Goal: Task Accomplishment & Management: Complete application form

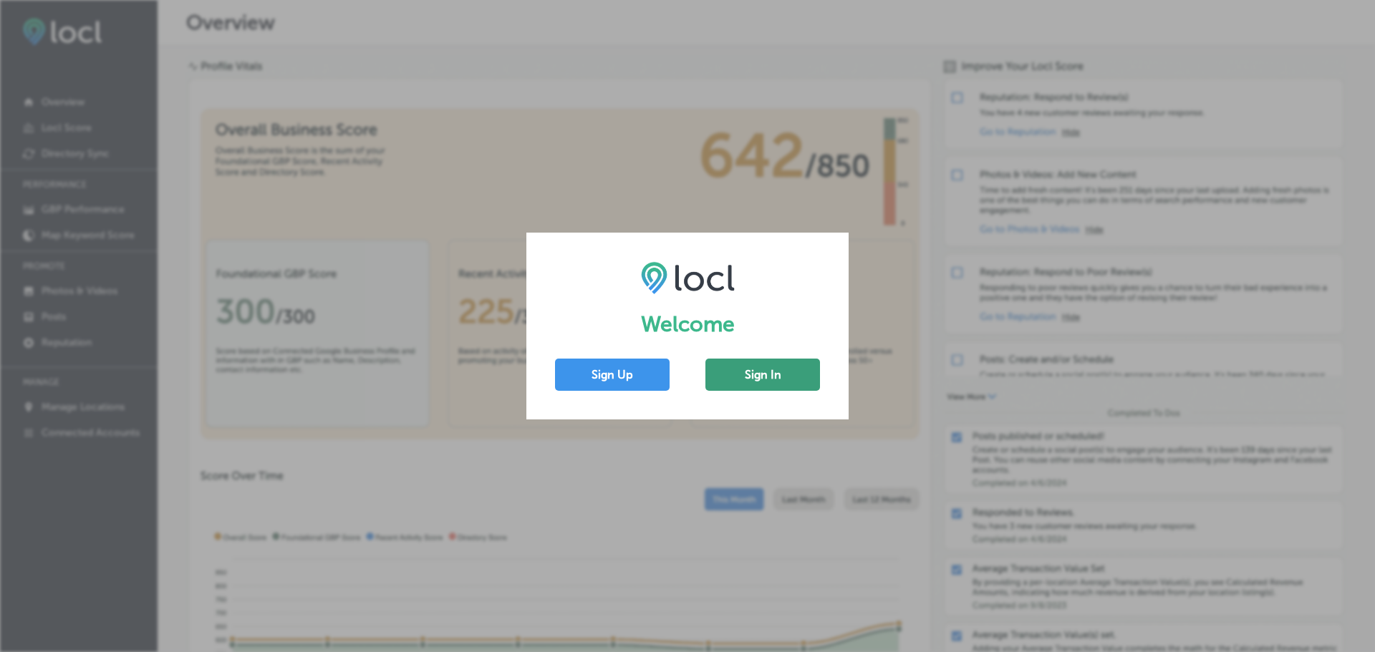
click at [784, 372] on button "Sign In" at bounding box center [762, 375] width 115 height 32
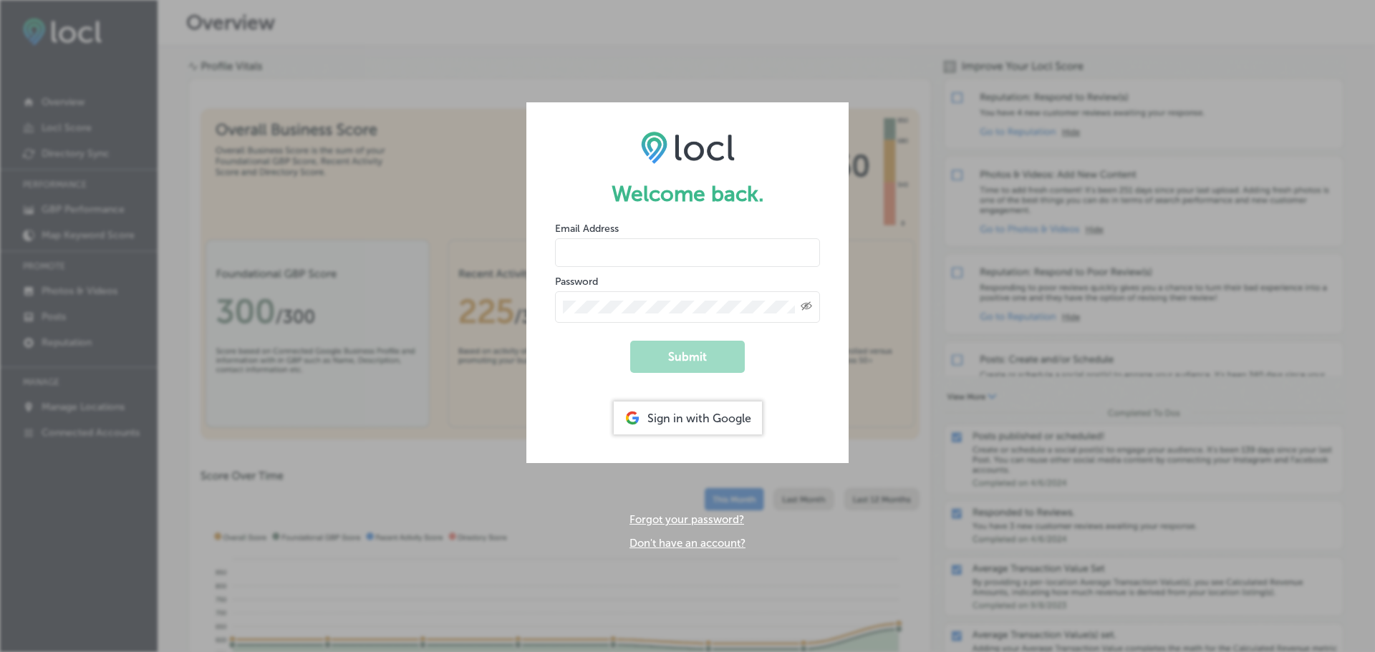
click at [660, 259] on input "email" at bounding box center [687, 252] width 265 height 29
type input "[PERSON_NAME][EMAIL_ADDRESS][DOMAIN_NAME]"
click at [584, 296] on div "Created with Sketch." at bounding box center [687, 307] width 265 height 32
click at [589, 299] on div "Created with Sketch." at bounding box center [687, 307] width 265 height 32
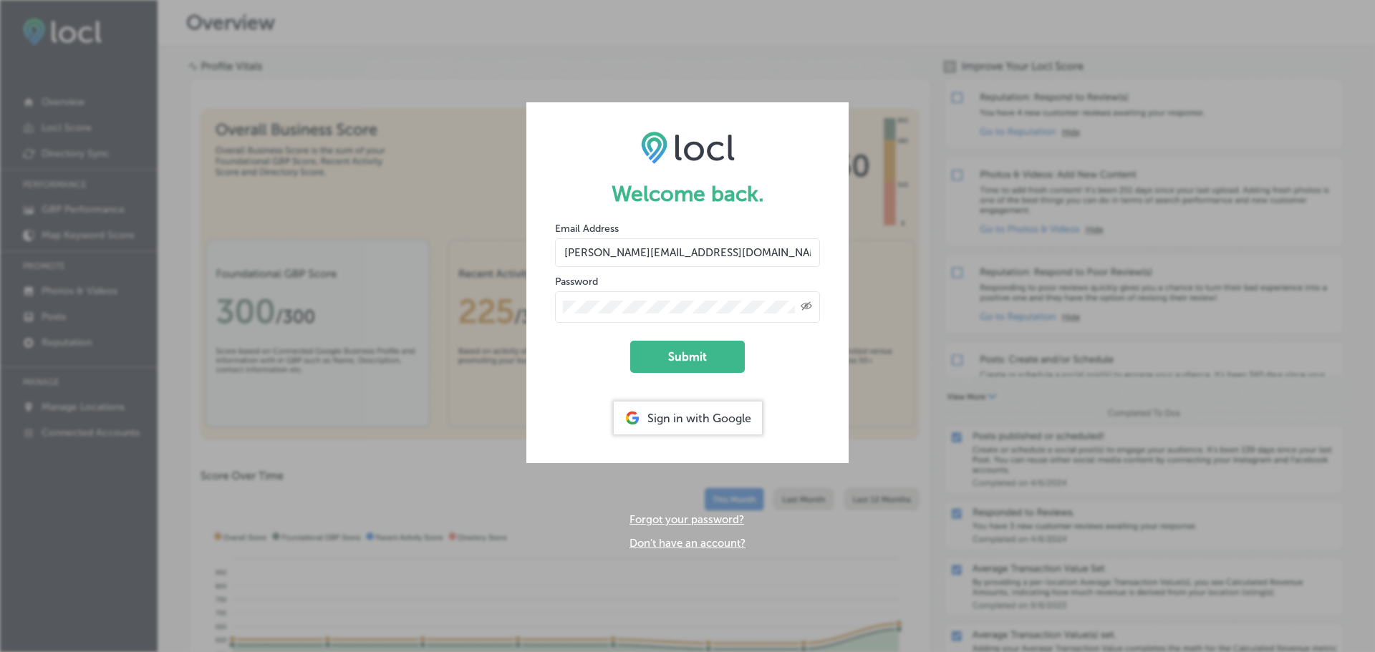
click at [630, 341] on button "Submit" at bounding box center [687, 357] width 115 height 32
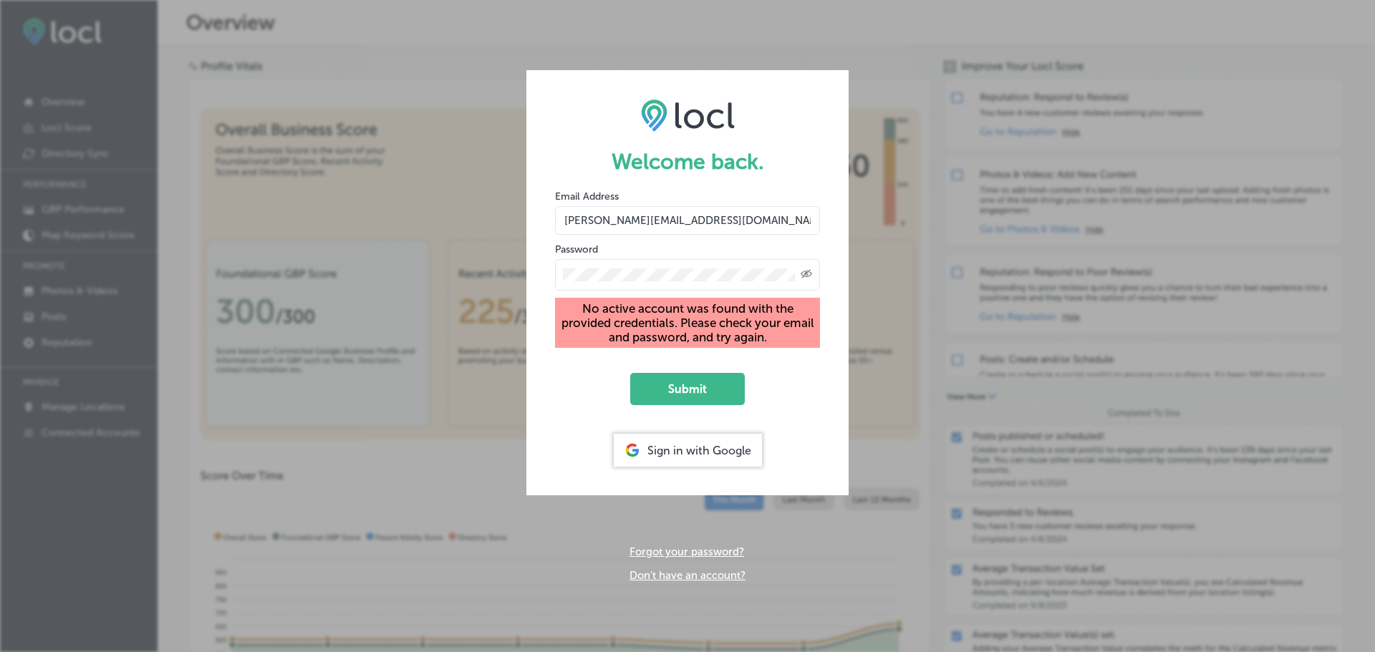
click at [700, 221] on input "[PERSON_NAME][EMAIL_ADDRESS][DOMAIN_NAME]" at bounding box center [687, 220] width 265 height 29
click at [700, 440] on div "Sign in with Google" at bounding box center [688, 450] width 148 height 33
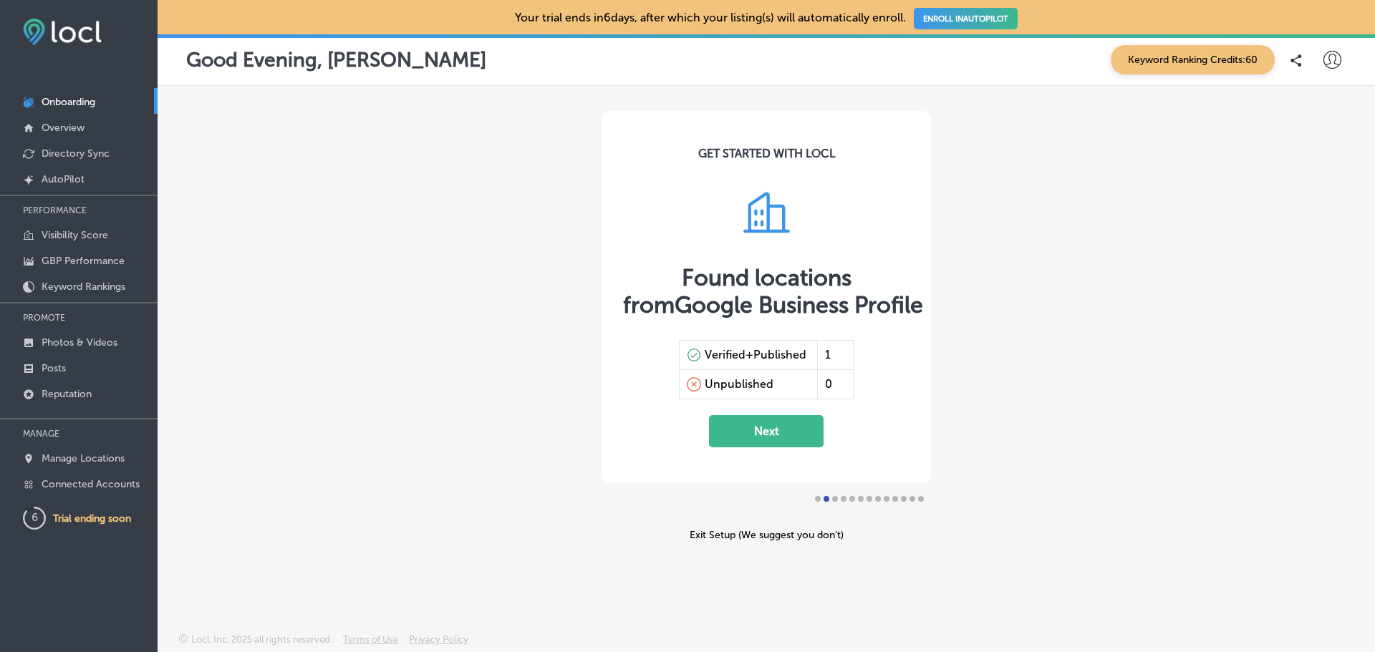
click at [763, 418] on button "Next" at bounding box center [766, 431] width 115 height 32
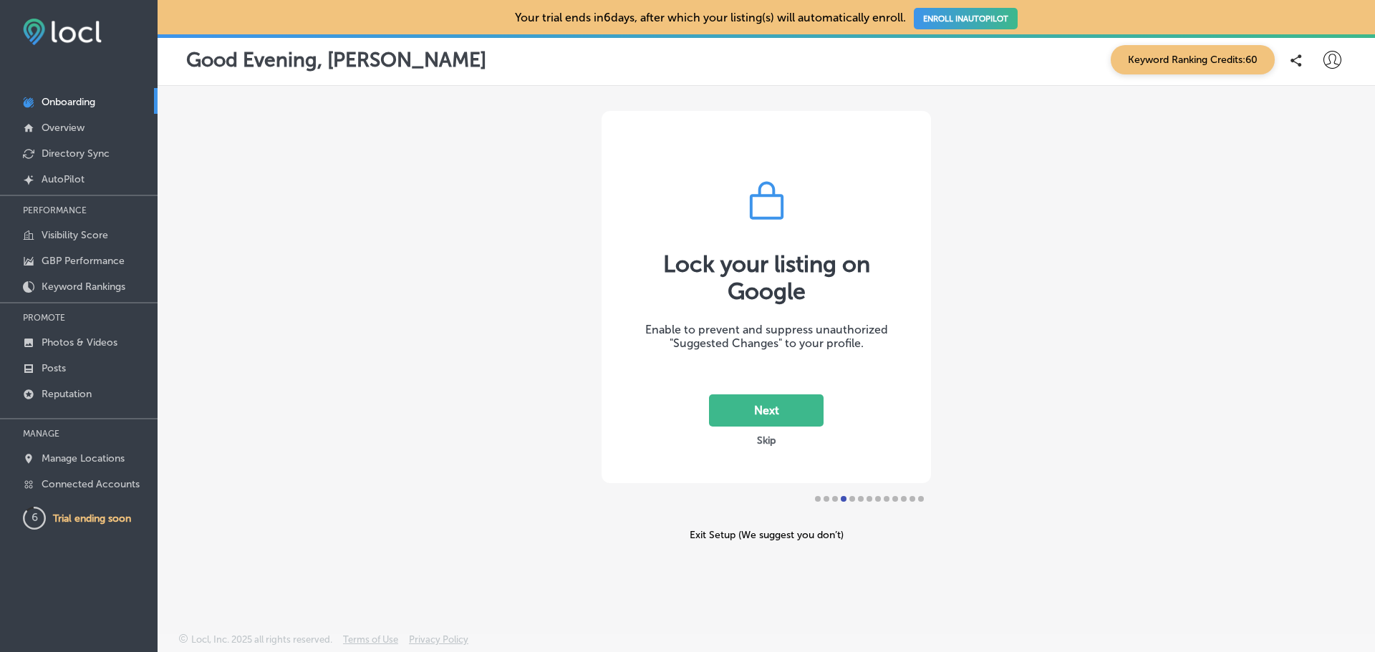
click at [1335, 58] on icon at bounding box center [1332, 60] width 18 height 18
click at [1318, 120] on p "My Account" at bounding box center [1312, 111] width 64 height 17
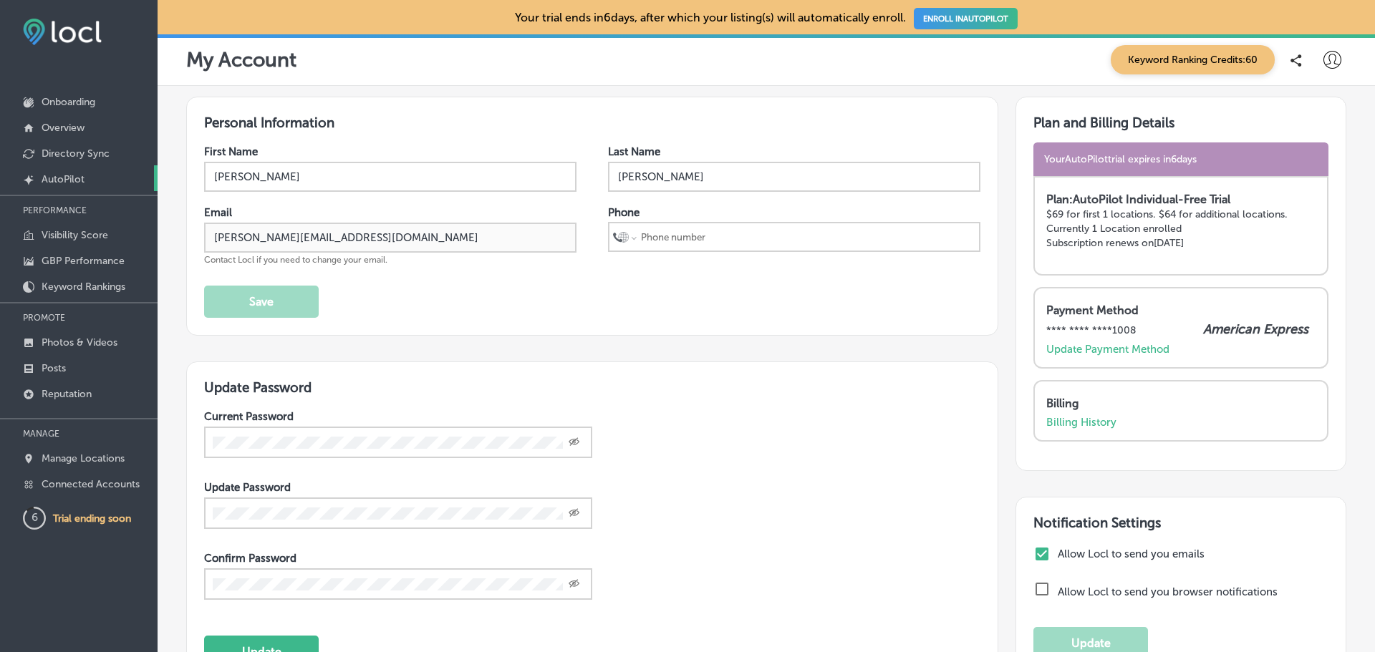
click at [64, 173] on p "AutoPilot" at bounding box center [63, 179] width 43 height 12
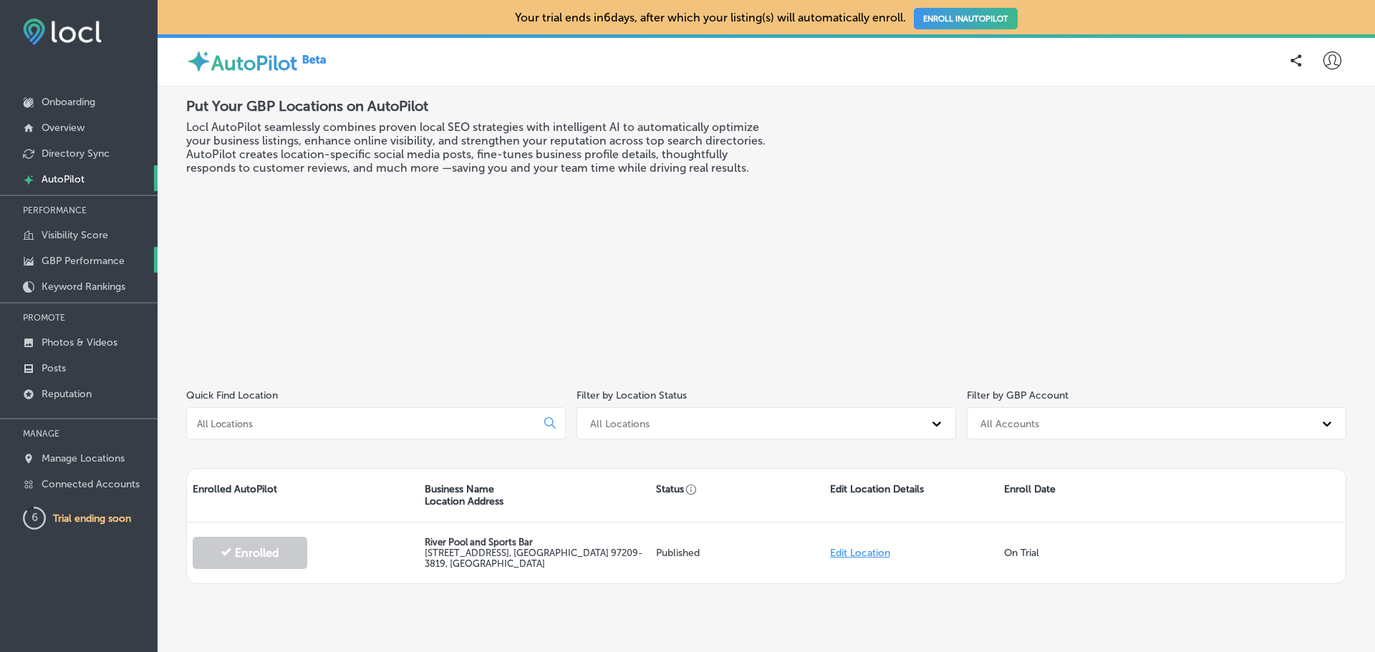
click at [88, 259] on p "GBP Performance" at bounding box center [83, 261] width 83 height 12
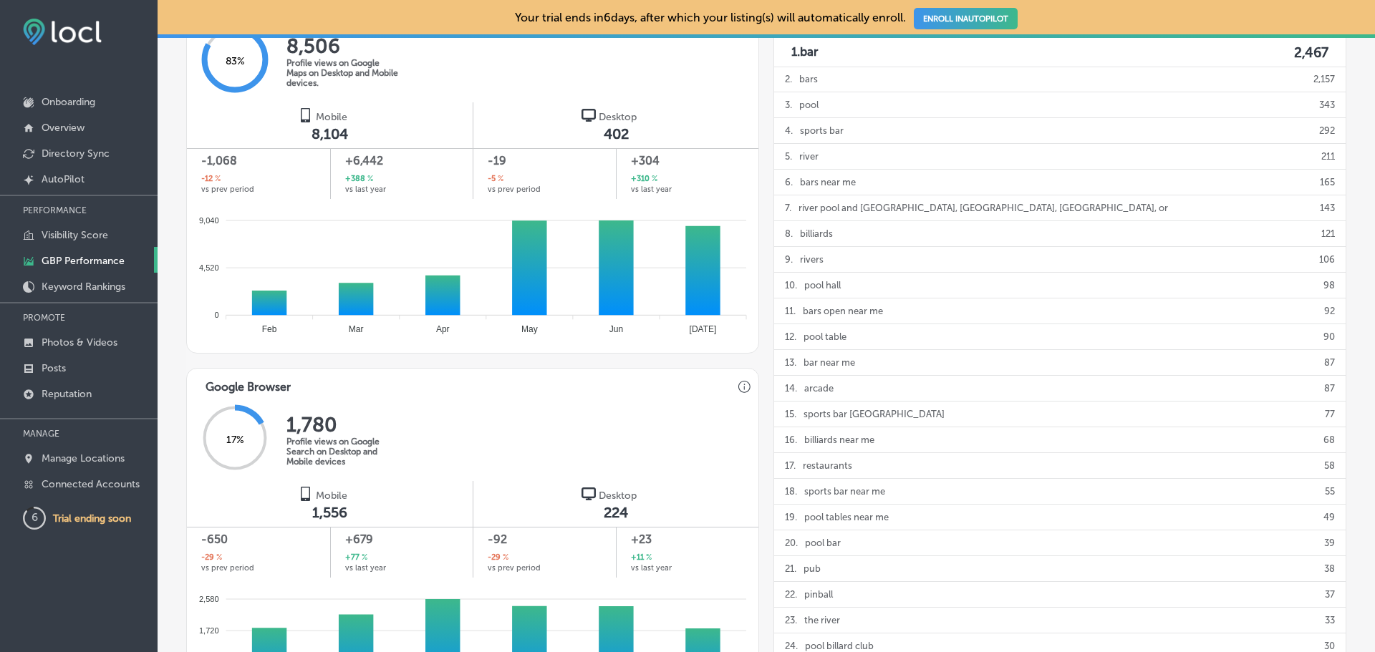
scroll to position [917, 0]
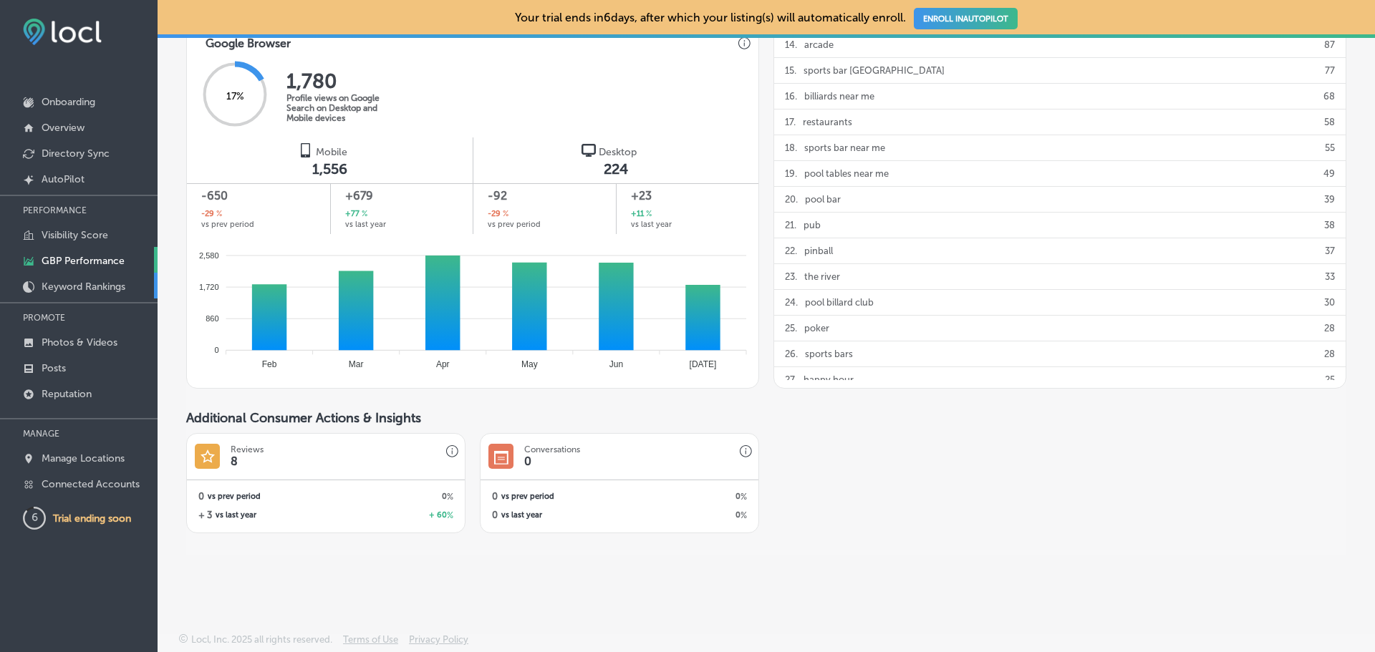
click at [80, 286] on p "Keyword Rankings" at bounding box center [84, 287] width 84 height 12
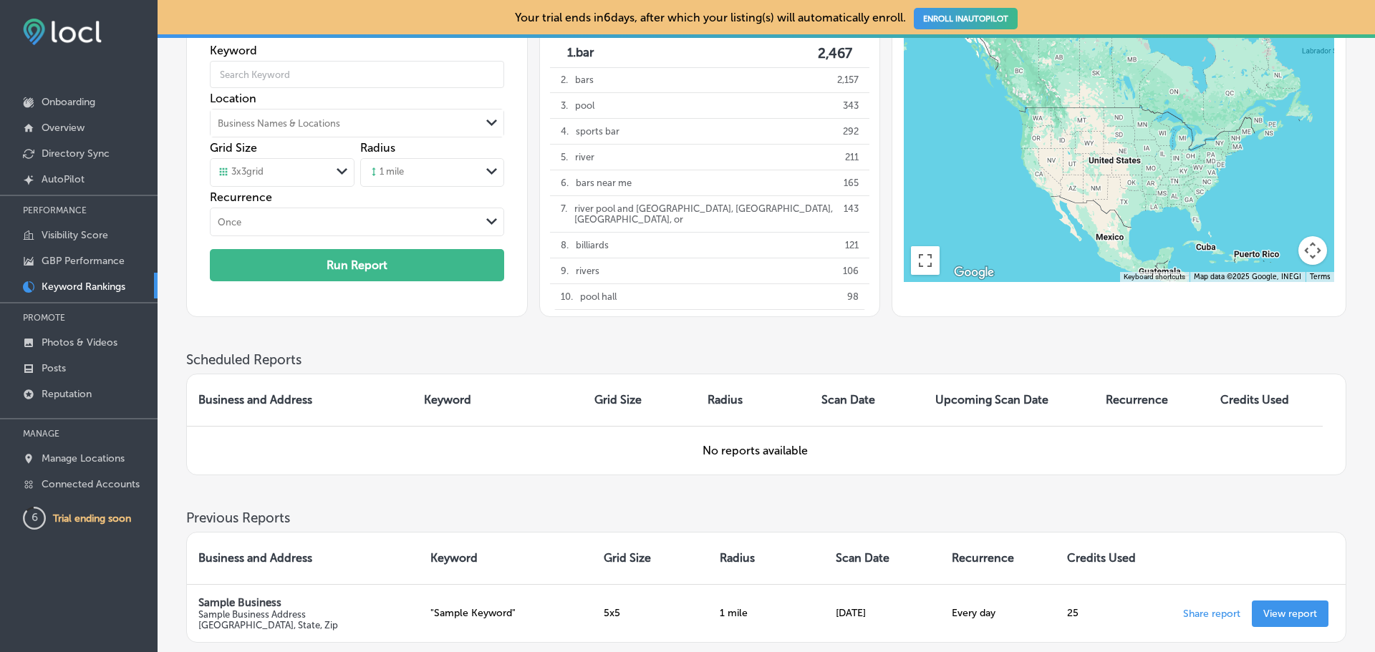
scroll to position [226, 0]
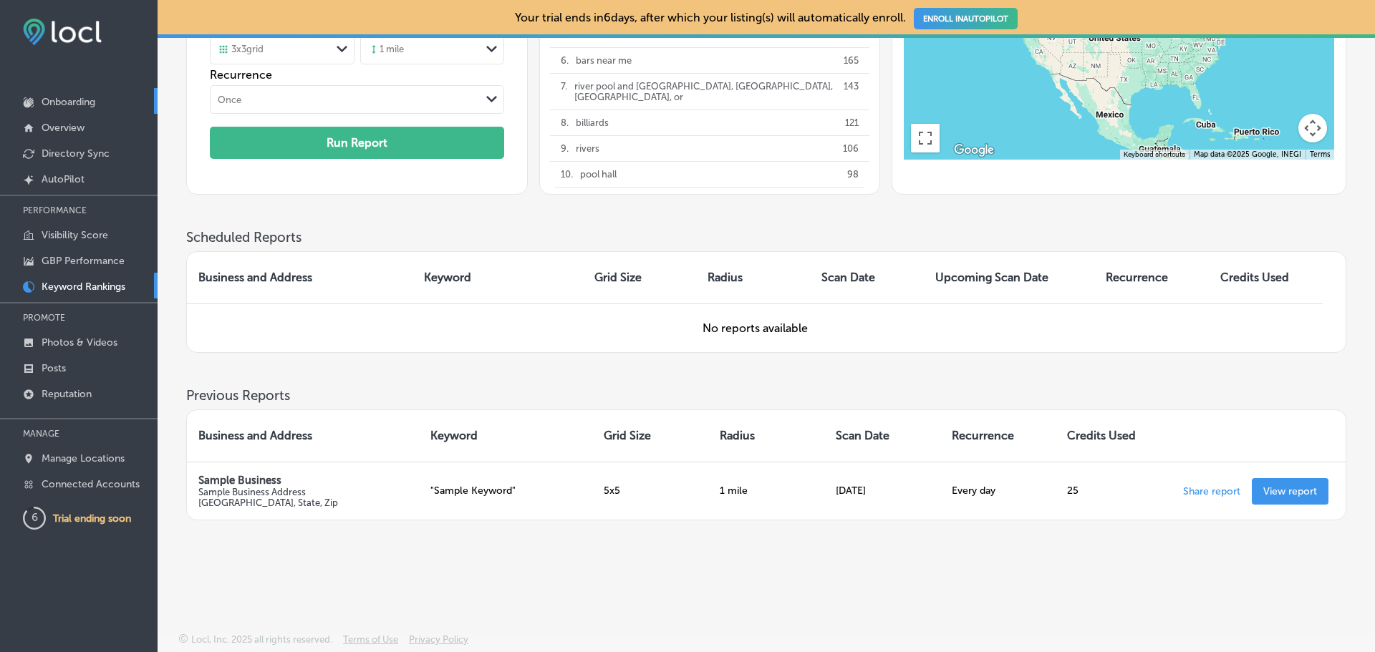
click at [68, 105] on p "Onboarding" at bounding box center [69, 102] width 54 height 12
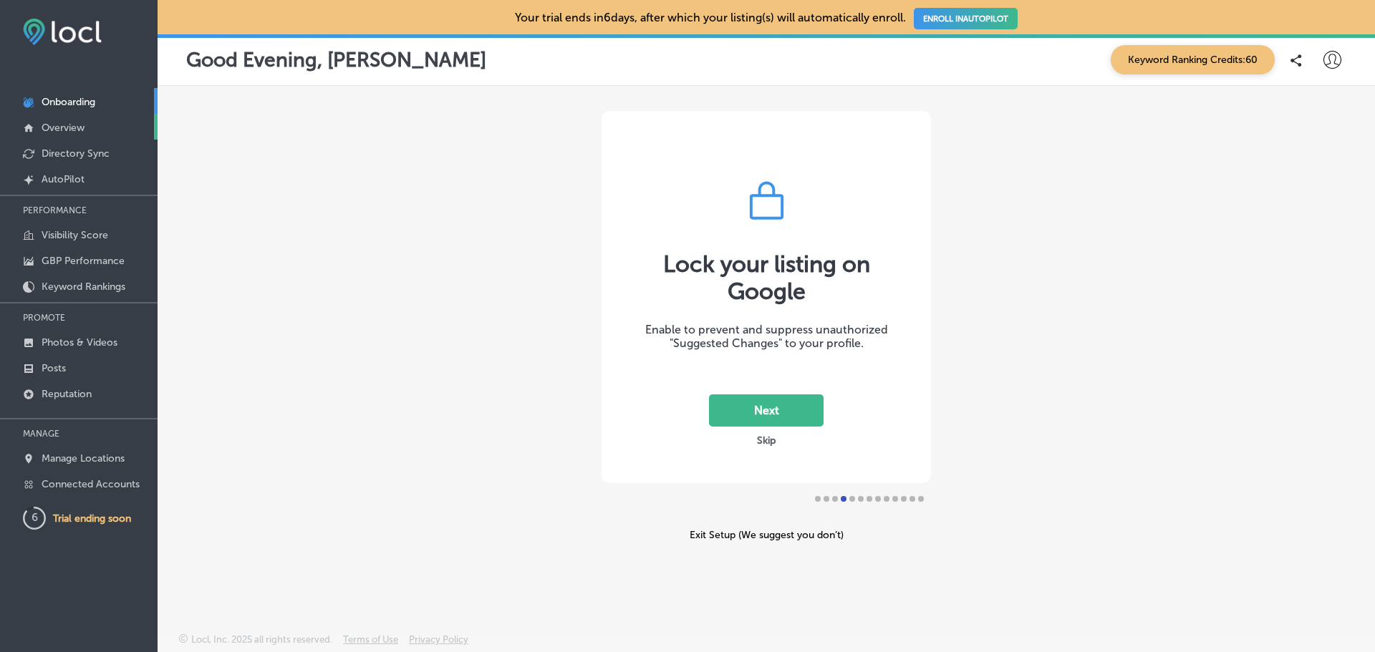
click at [68, 123] on p "Overview" at bounding box center [63, 128] width 43 height 12
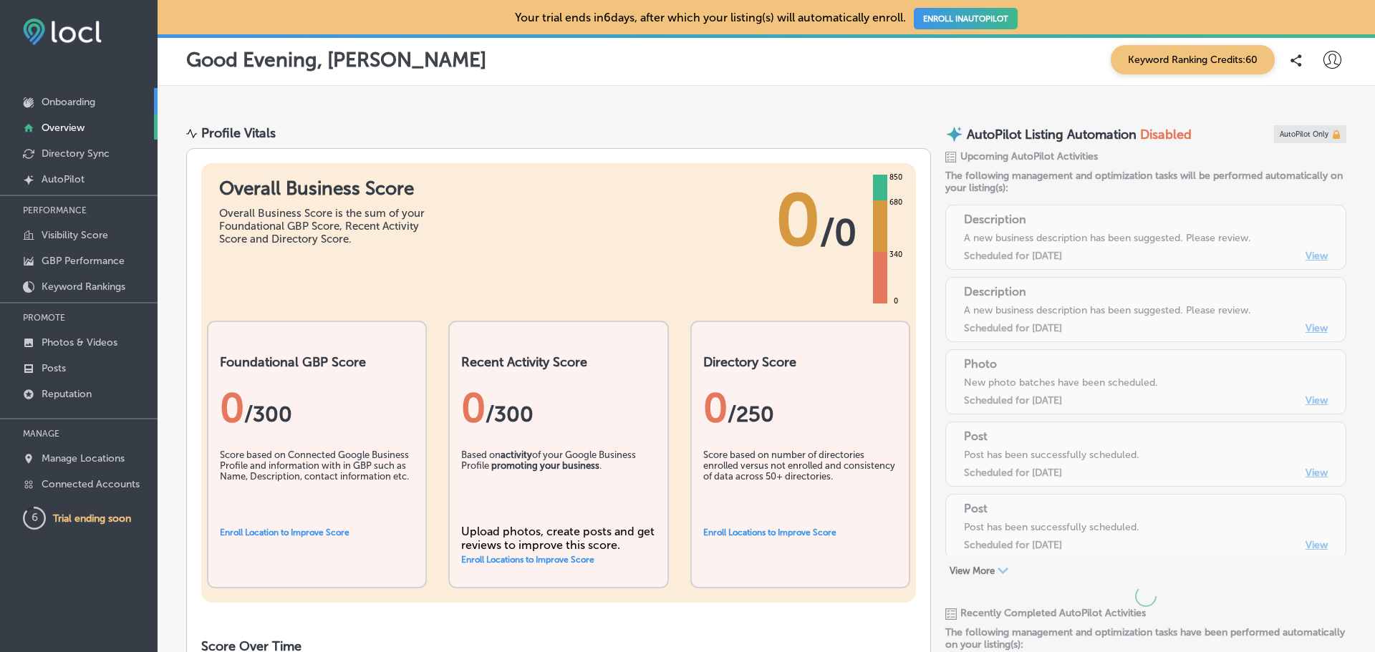
click at [66, 101] on p "Onboarding" at bounding box center [69, 102] width 54 height 12
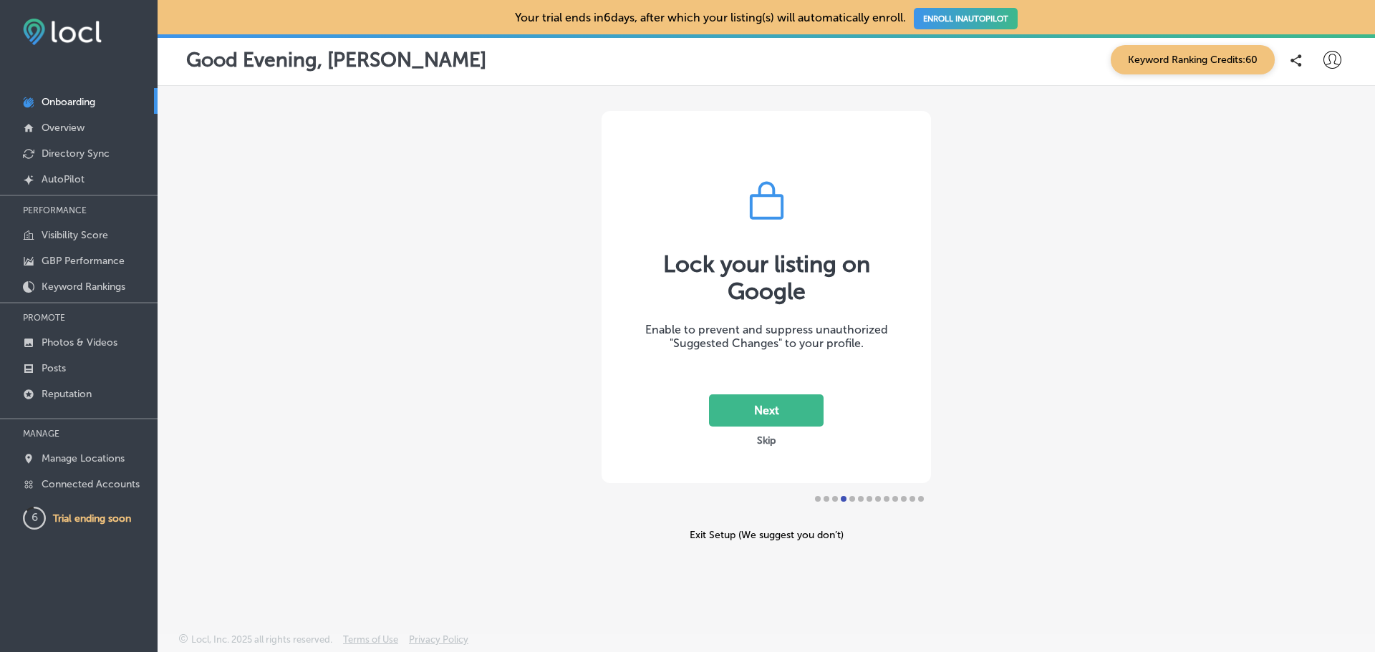
click at [781, 408] on button "Next" at bounding box center [766, 411] width 115 height 32
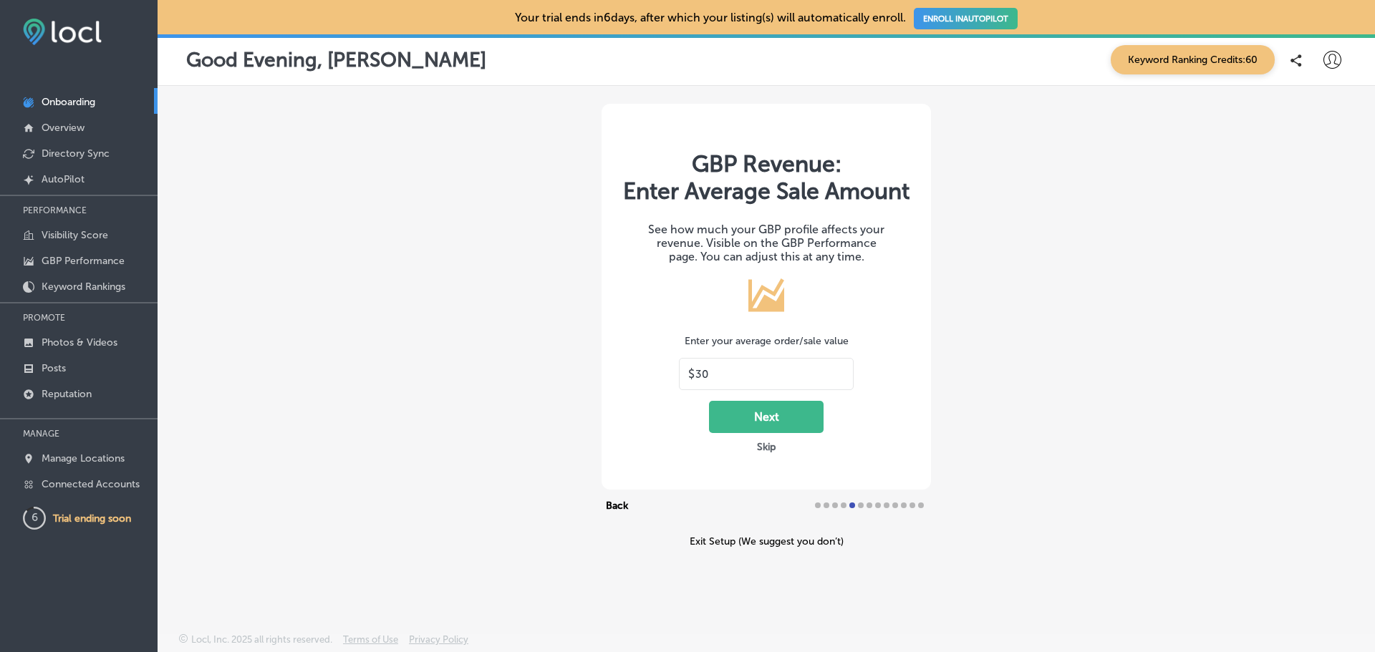
click at [774, 433] on button "Next" at bounding box center [766, 417] width 115 height 32
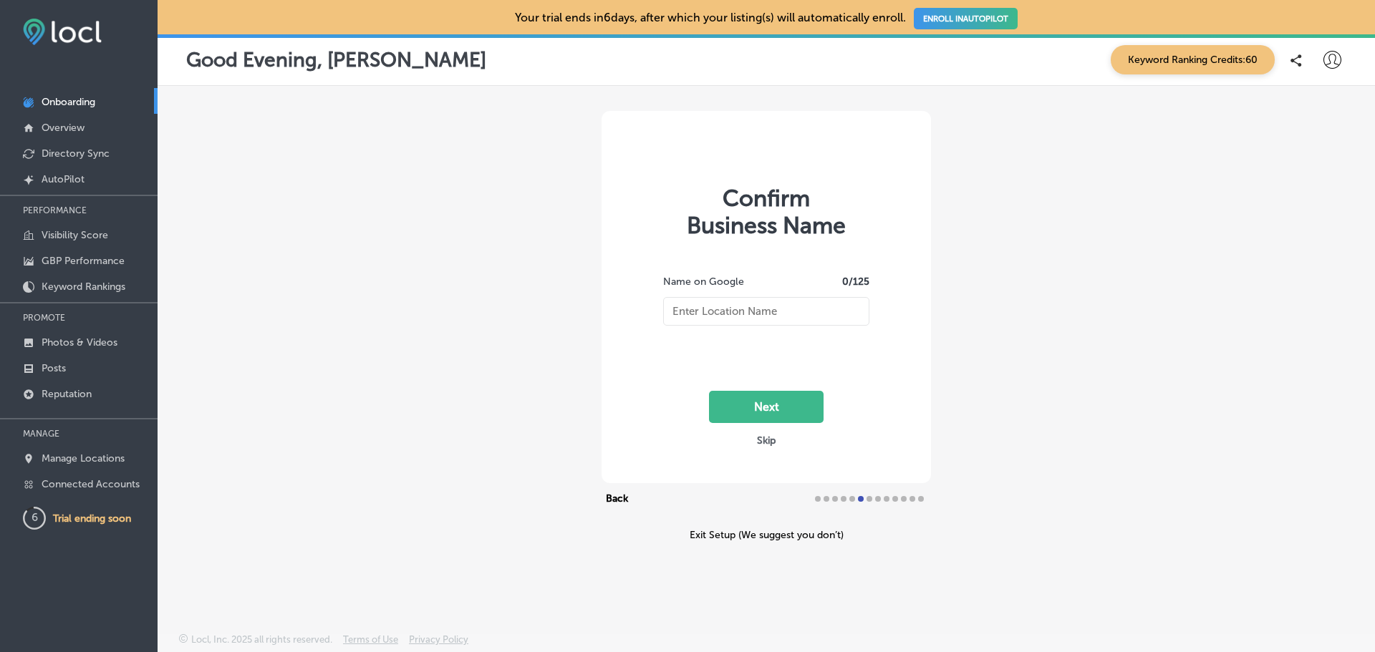
type input "River Pool and Sports Bar"
click at [774, 408] on button "Next" at bounding box center [766, 407] width 115 height 32
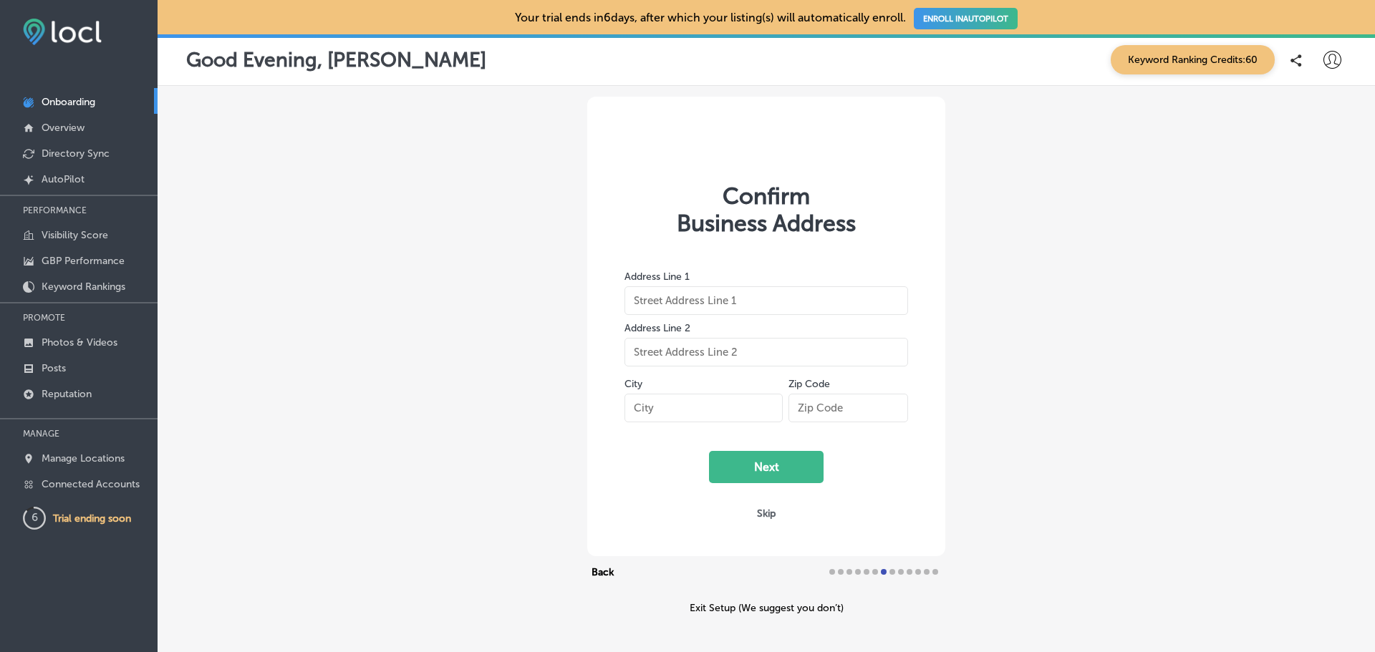
type input "[STREET_ADDRESS]"
type input "[GEOGRAPHIC_DATA]"
type input "97209-3819"
click at [777, 458] on button "Next" at bounding box center [766, 467] width 115 height 32
select select "US"
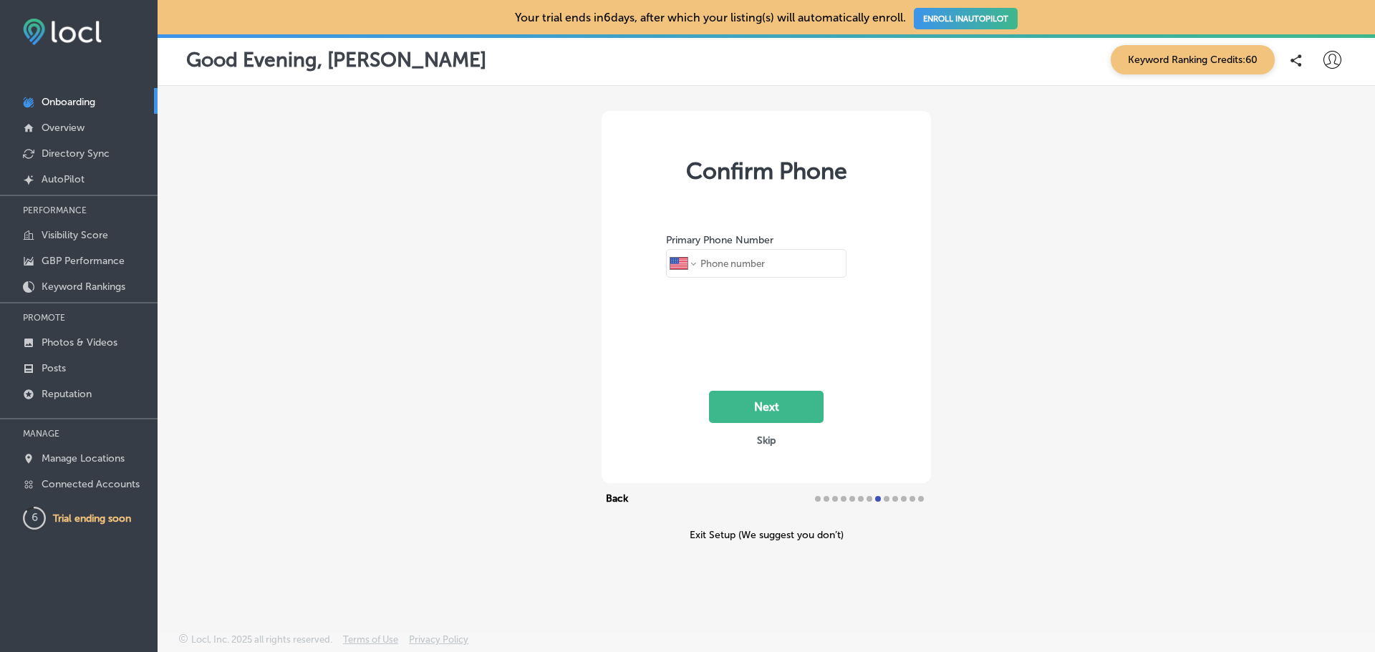
click at [747, 267] on input "tel" at bounding box center [770, 263] width 143 height 27
paste input "[PHONE_NUMBER]"
type input "[PHONE_NUMBER]"
click at [769, 421] on button "Next" at bounding box center [766, 407] width 115 height 32
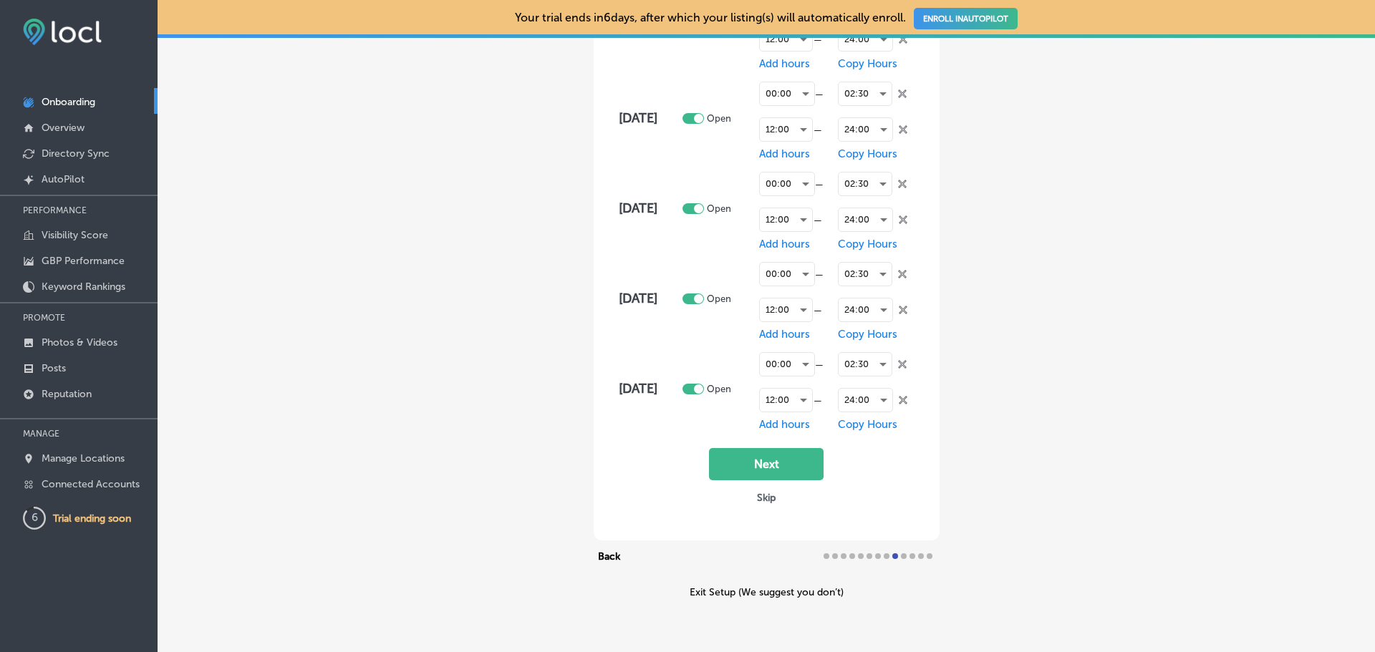
scroll to position [478, 0]
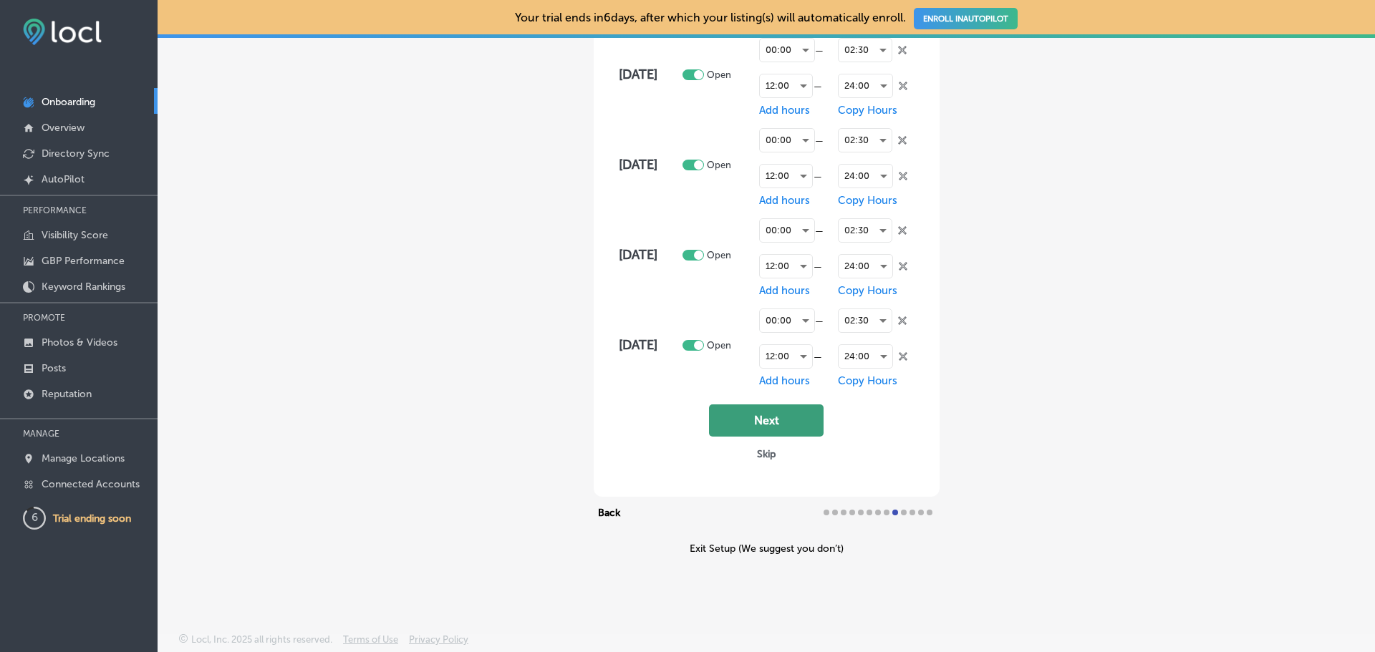
click at [744, 429] on button "Next" at bounding box center [766, 421] width 115 height 32
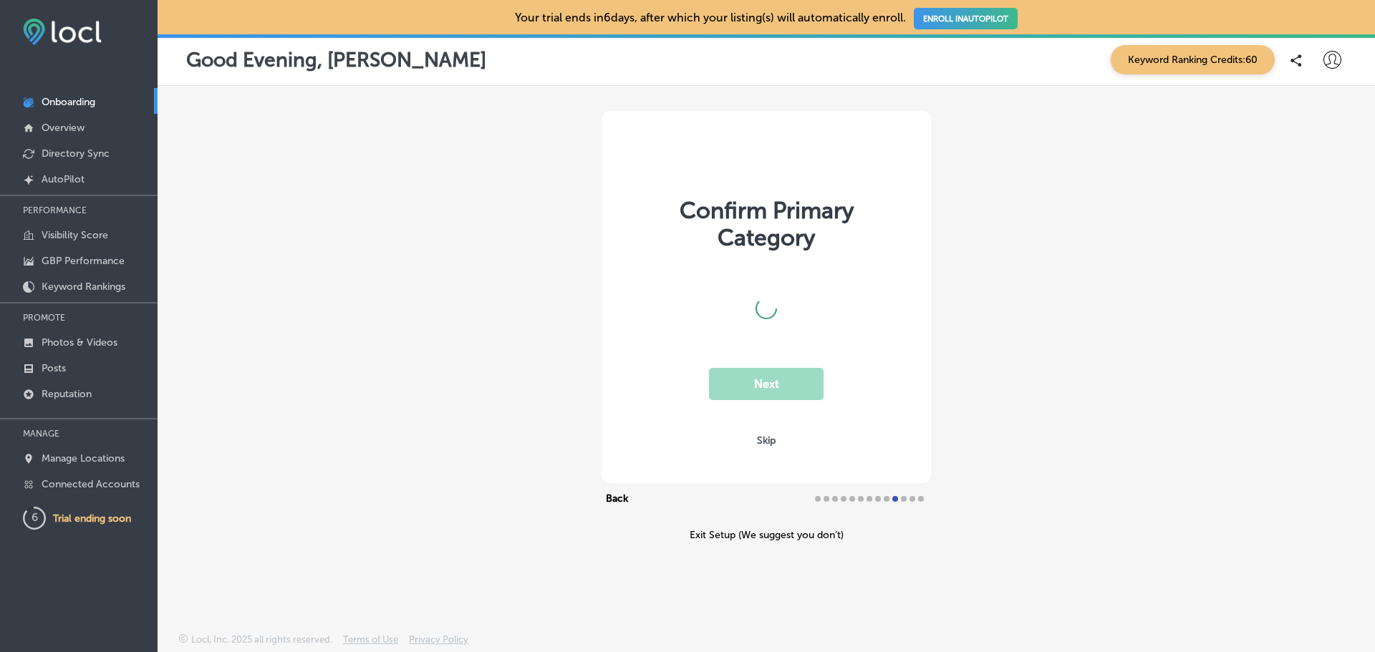
scroll to position [0, 0]
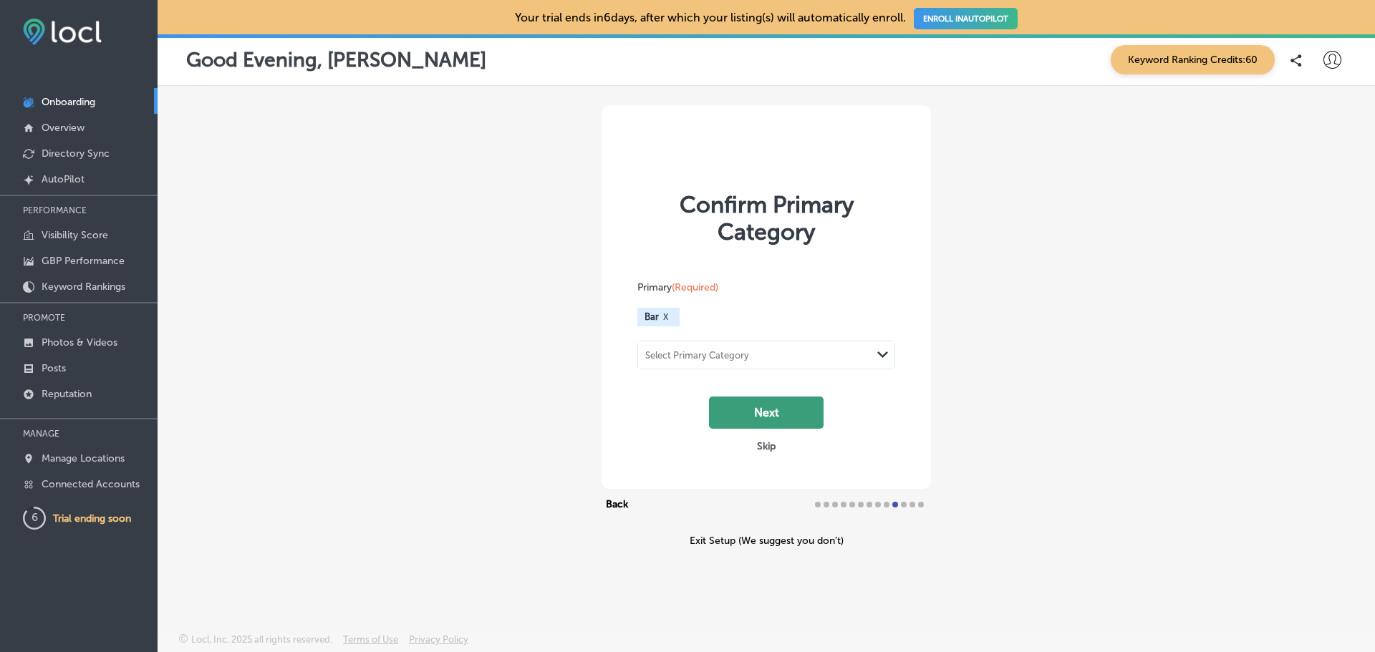
click at [743, 415] on button "Next" at bounding box center [766, 413] width 115 height 32
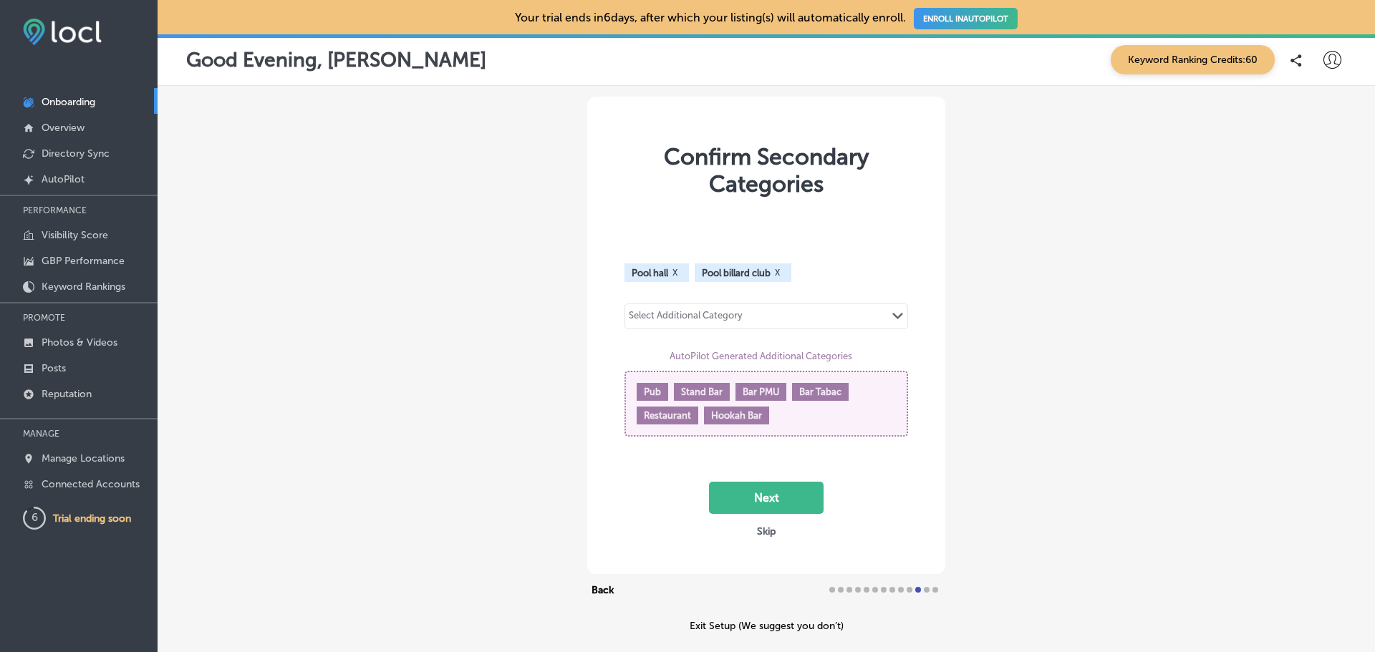
click at [702, 315] on div "Select Additional Category" at bounding box center [686, 318] width 114 height 16
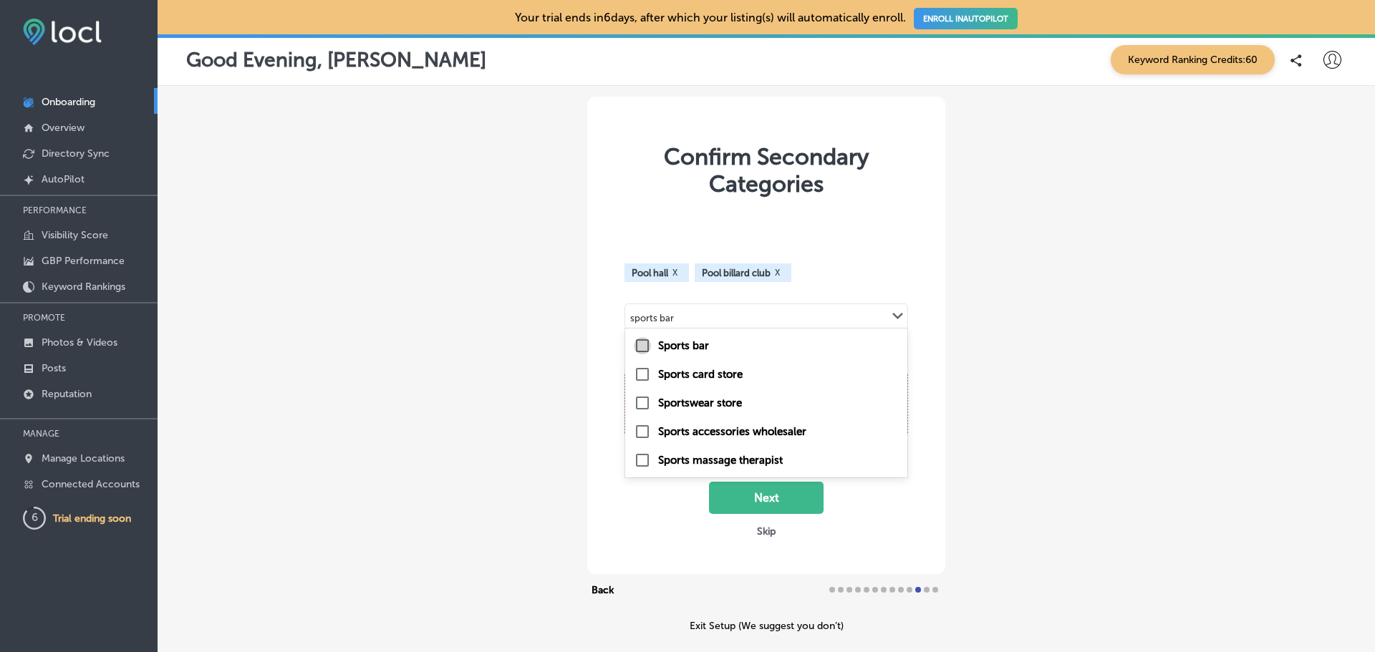
click at [637, 342] on input "checkbox" at bounding box center [642, 345] width 17 height 17
type input "sports bar"
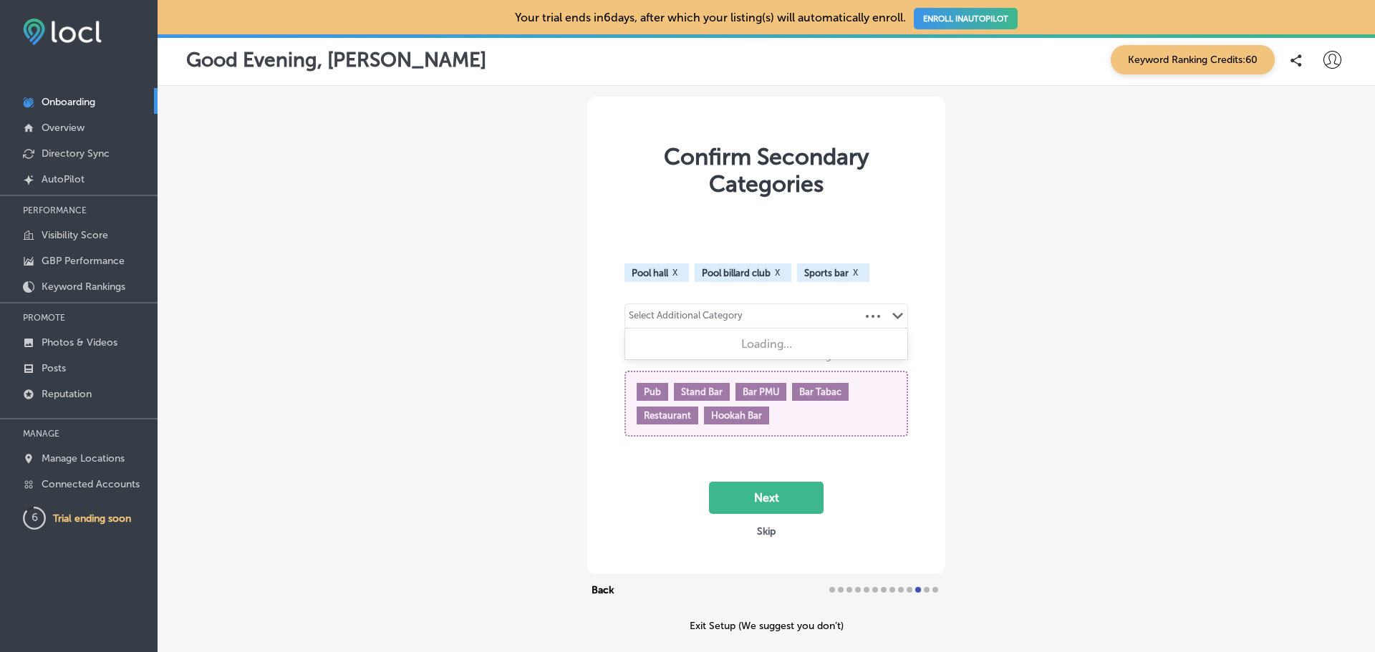
click at [729, 323] on div "Select Additional Category" at bounding box center [686, 318] width 114 height 16
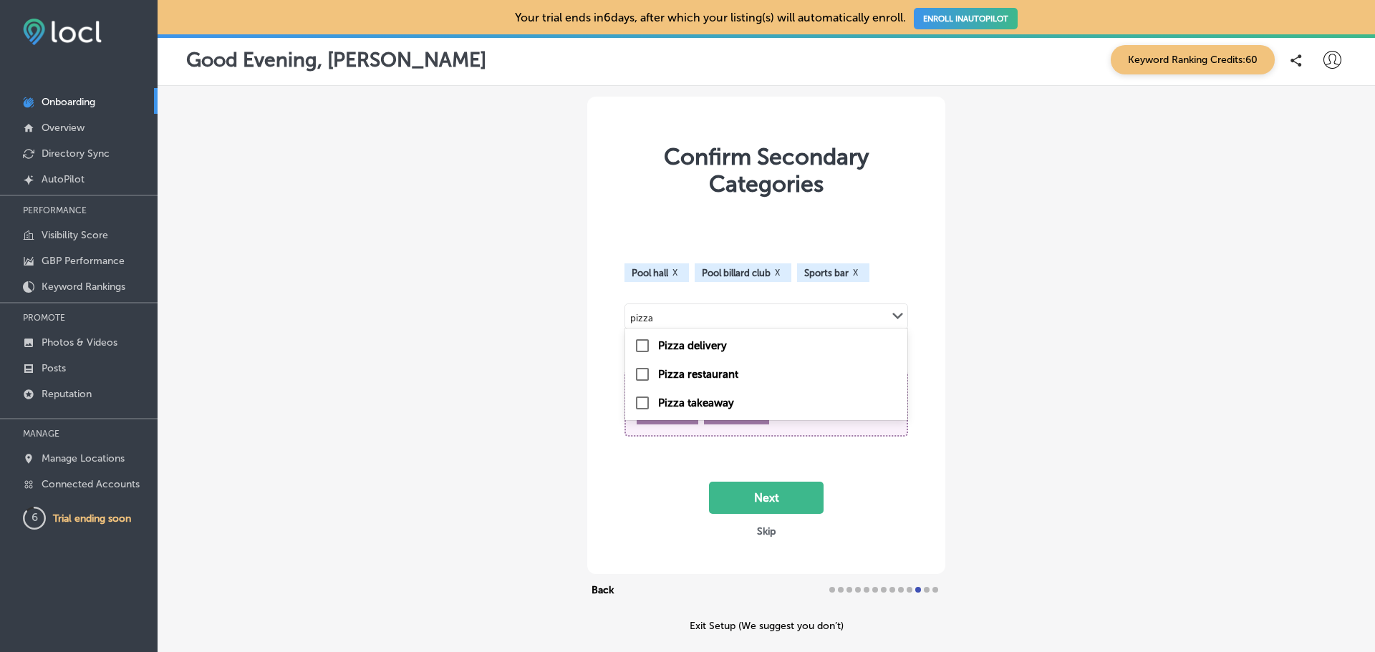
click at [701, 368] on label "Pizza restaurant" at bounding box center [698, 374] width 80 height 13
type input "pizza"
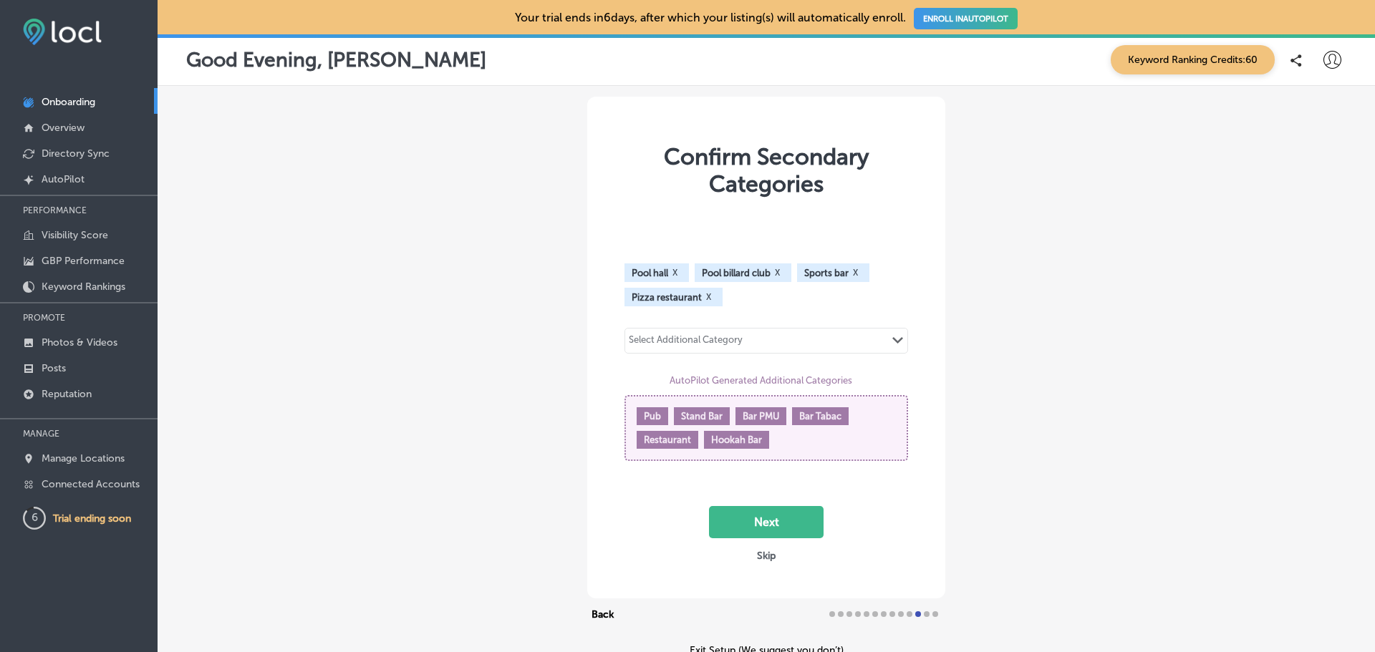
click at [687, 352] on div "Select Additional Category Path Created with Sketch." at bounding box center [766, 341] width 282 height 24
type input "b"
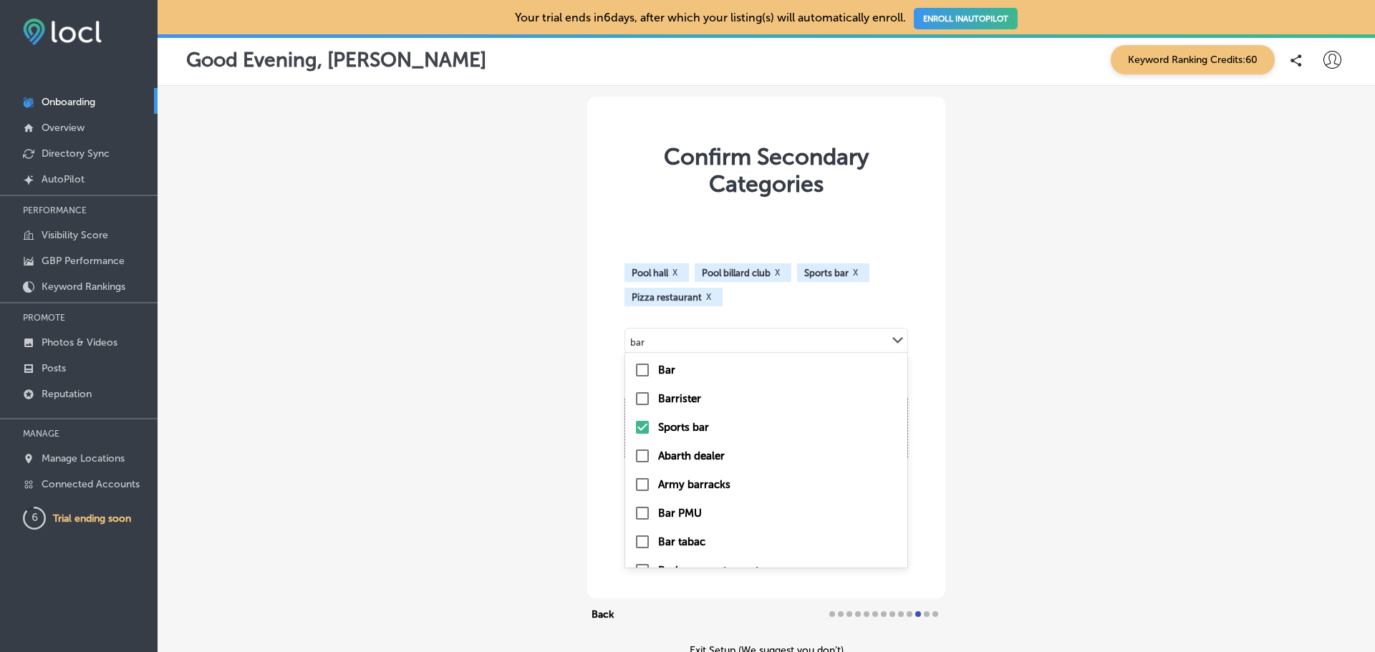
click at [652, 371] on div "Bar" at bounding box center [766, 370] width 265 height 17
type input "bar"
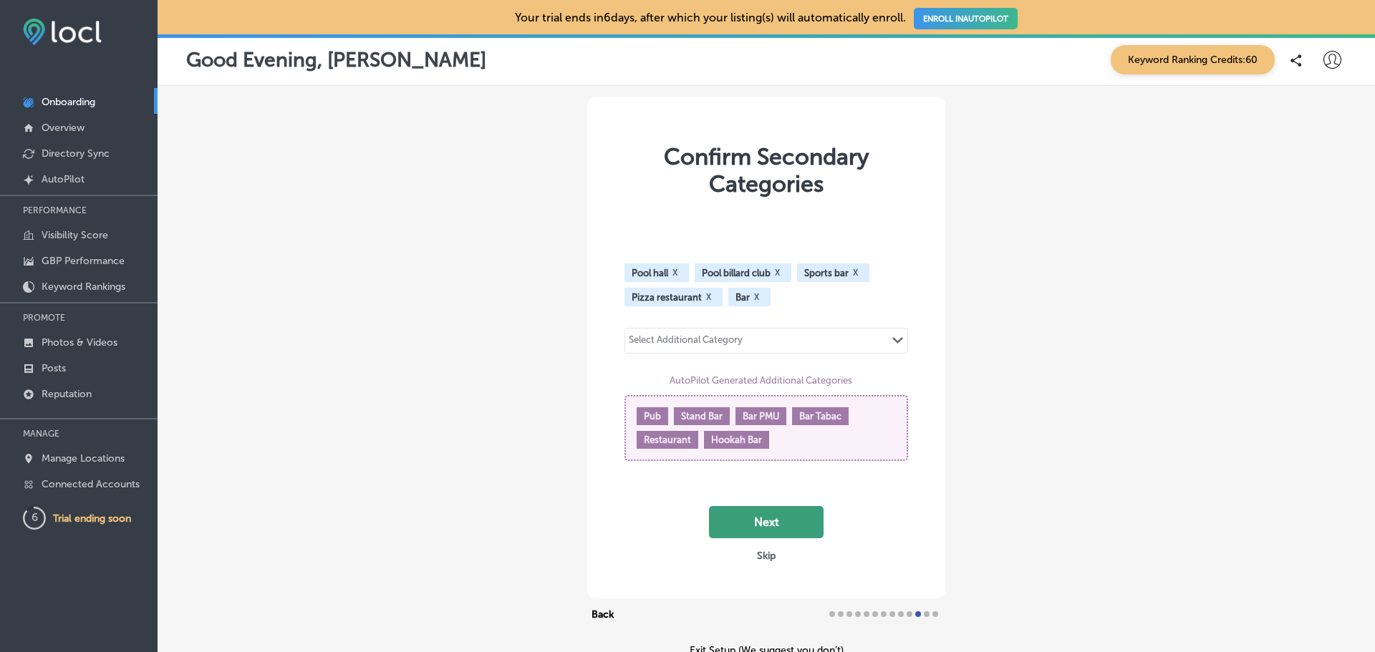
click at [766, 523] on button "Next" at bounding box center [766, 522] width 115 height 32
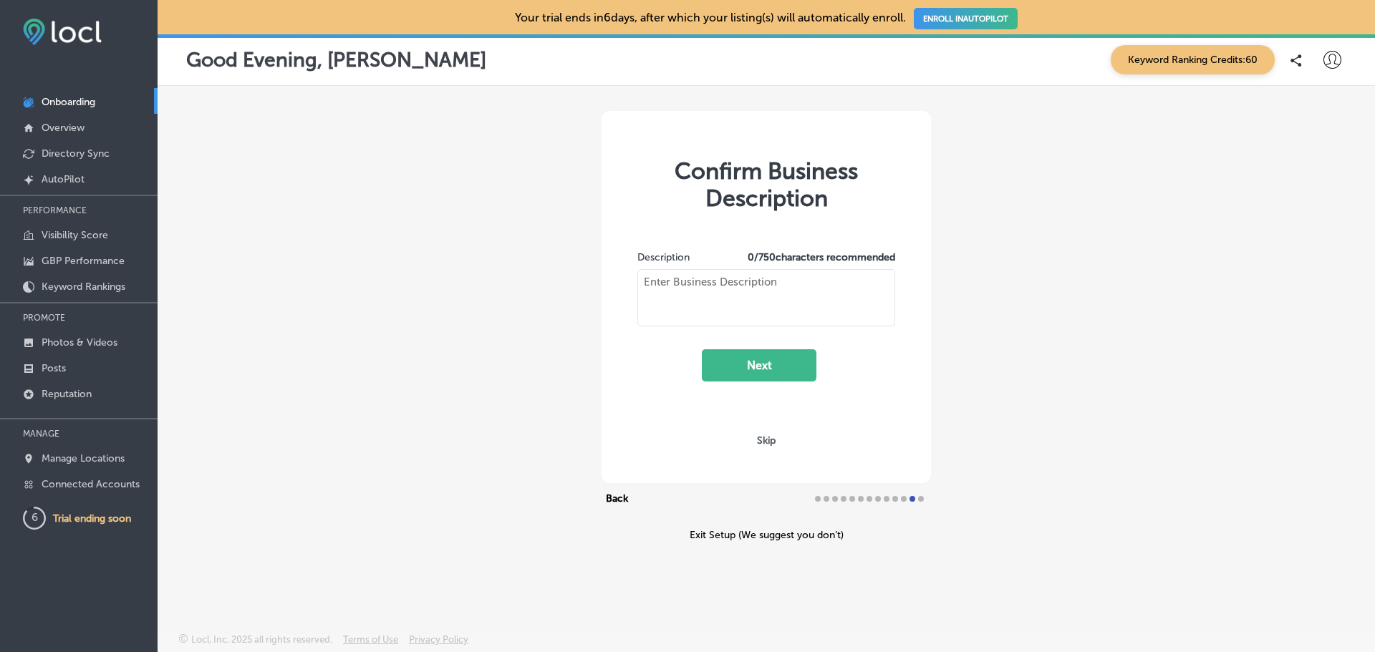
type textarea "Local Pool and Sports Bar located in downtown [GEOGRAPHIC_DATA]. Free Pool all …"
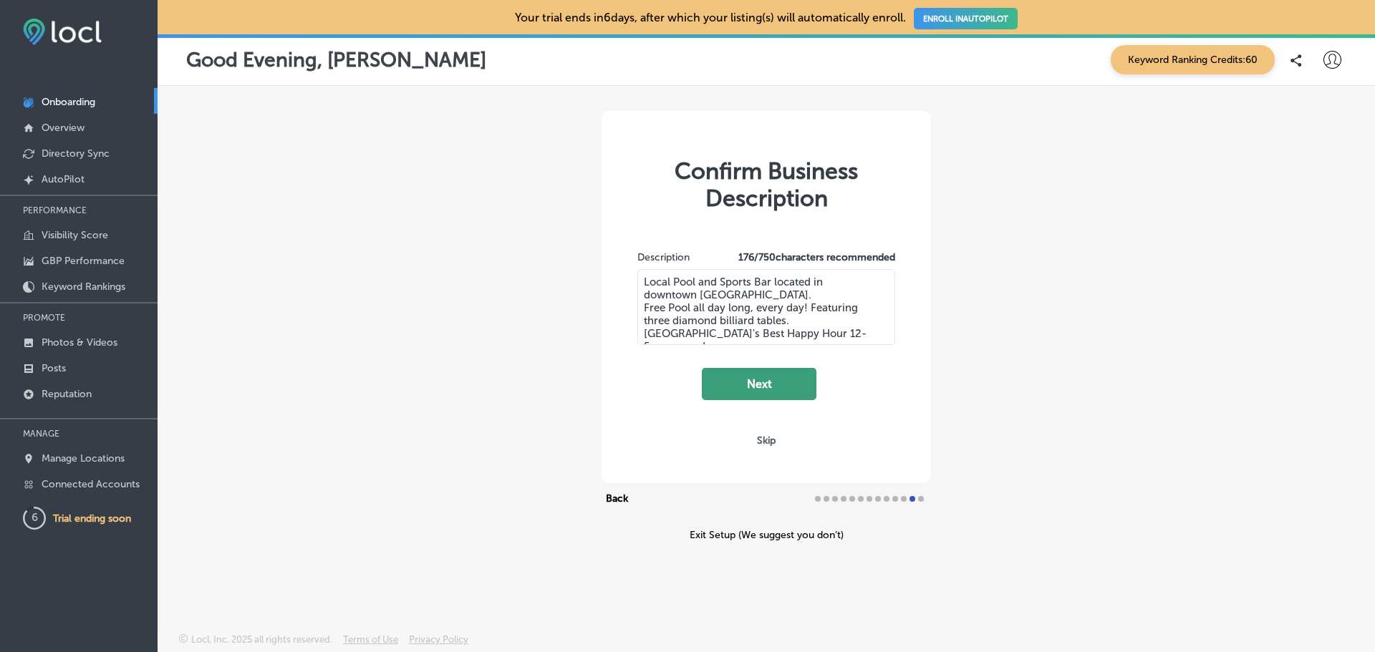
click at [769, 376] on button "Next" at bounding box center [759, 384] width 115 height 32
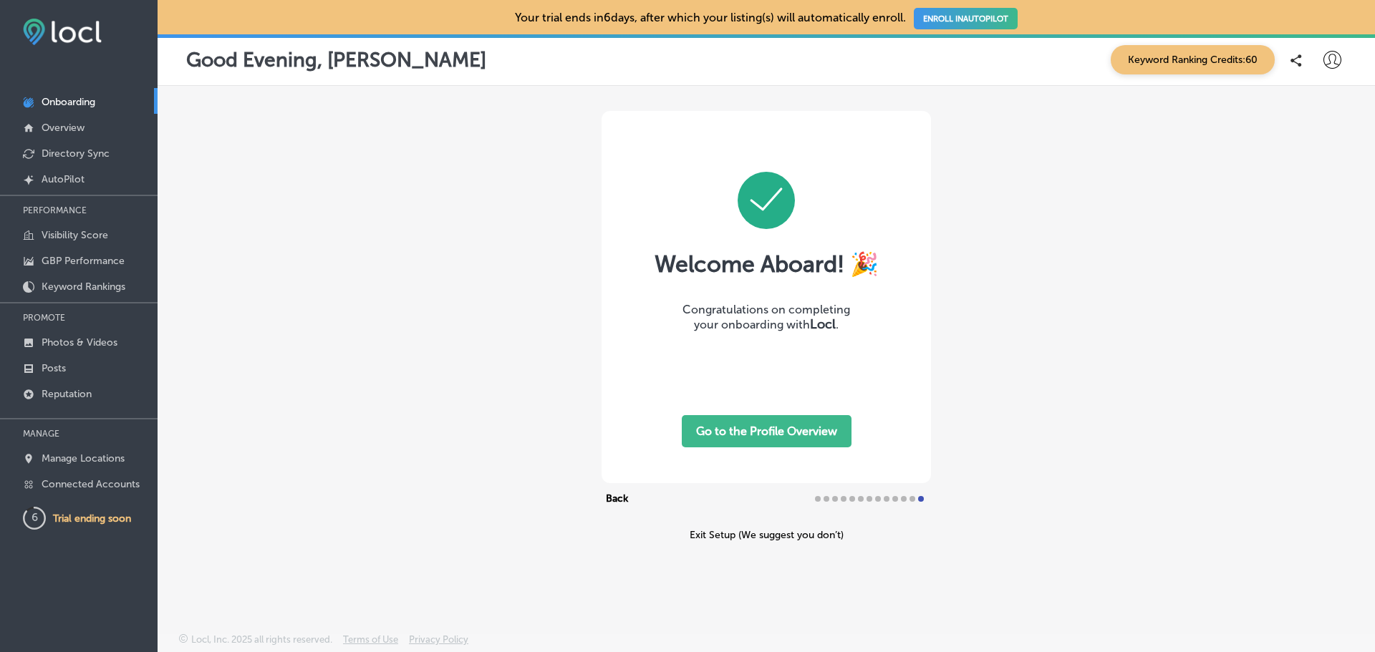
click at [766, 435] on button "Go to the Profile Overview" at bounding box center [767, 431] width 170 height 32
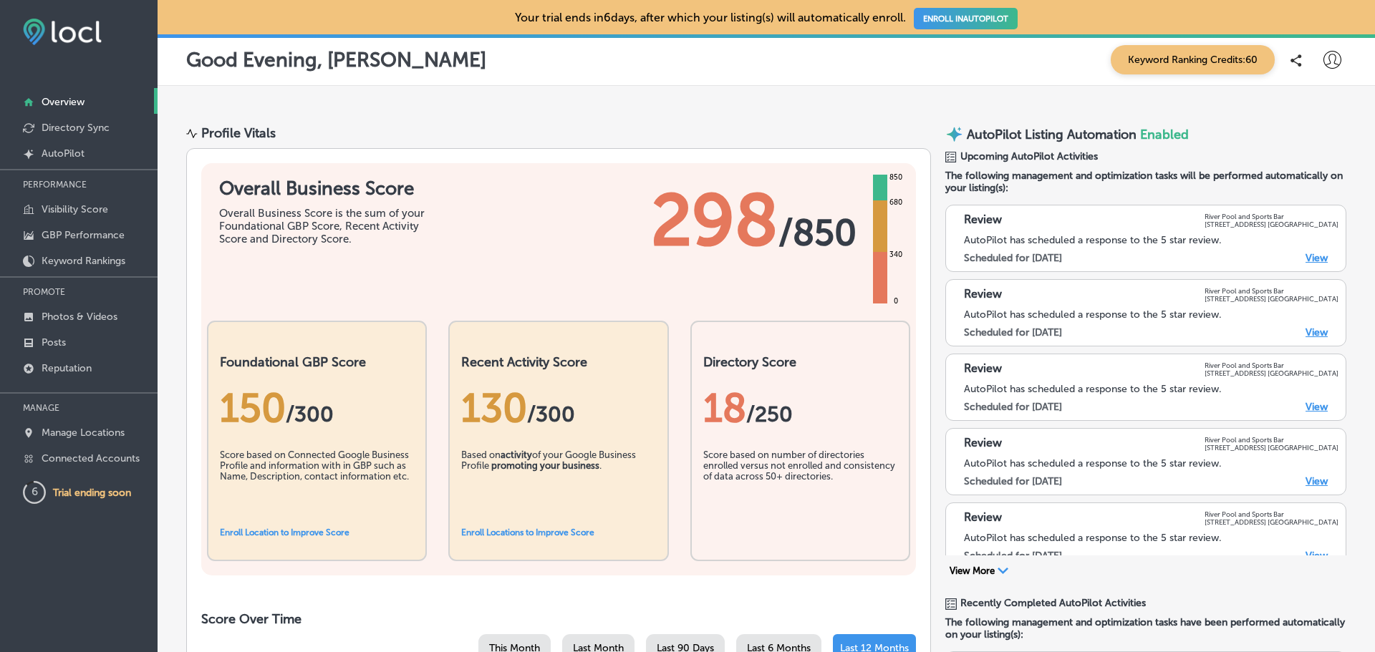
click at [1306, 259] on link "View" at bounding box center [1317, 258] width 22 height 12
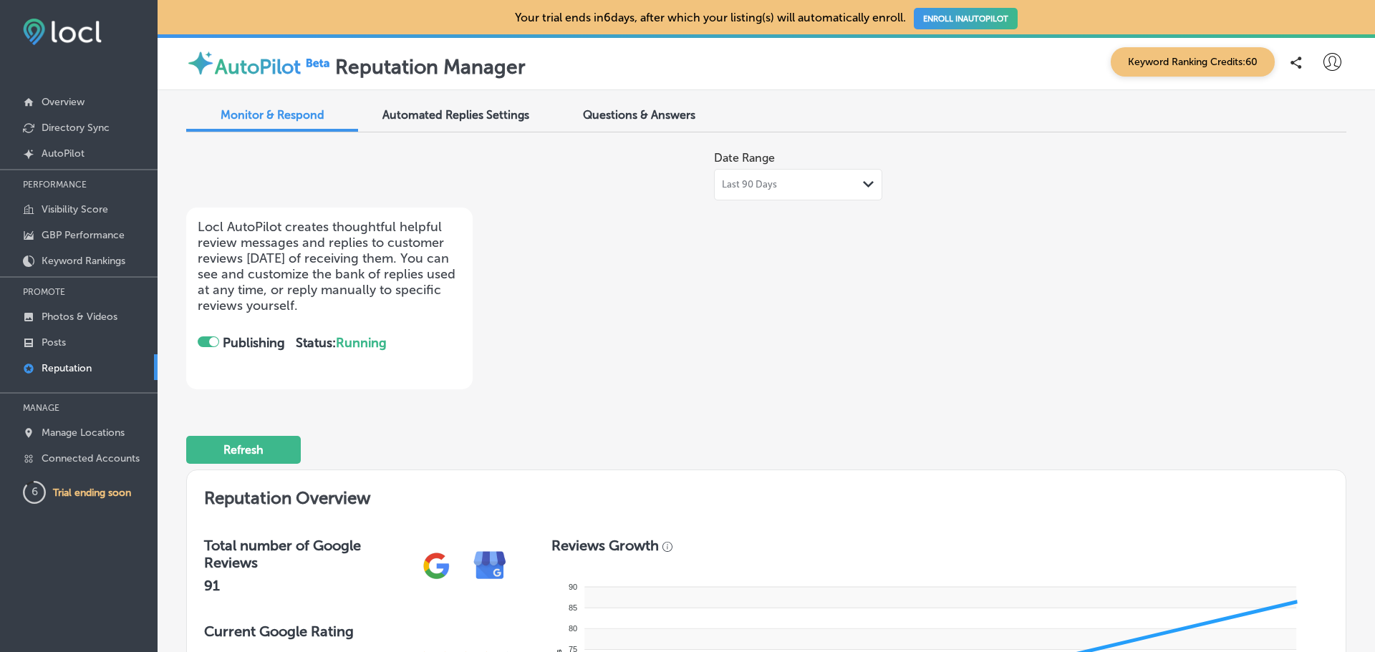
click at [214, 339] on div at bounding box center [213, 341] width 9 height 9
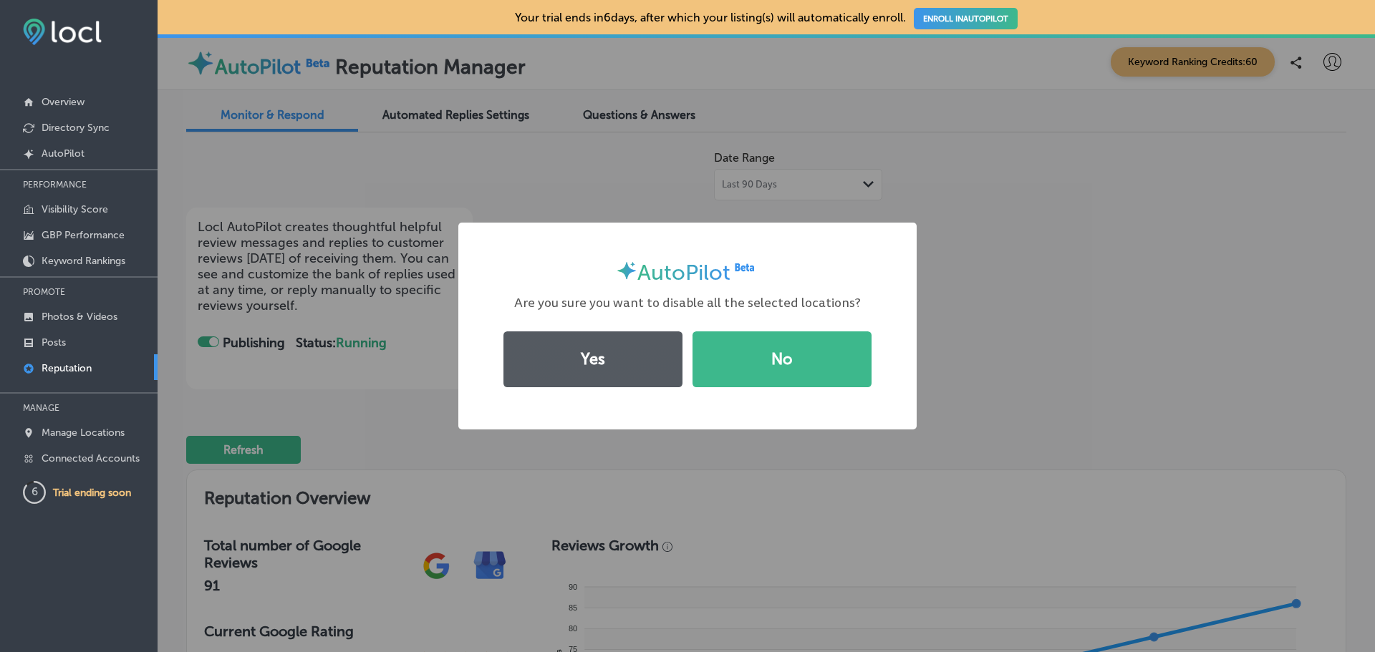
click at [584, 353] on button "Yes" at bounding box center [592, 360] width 179 height 56
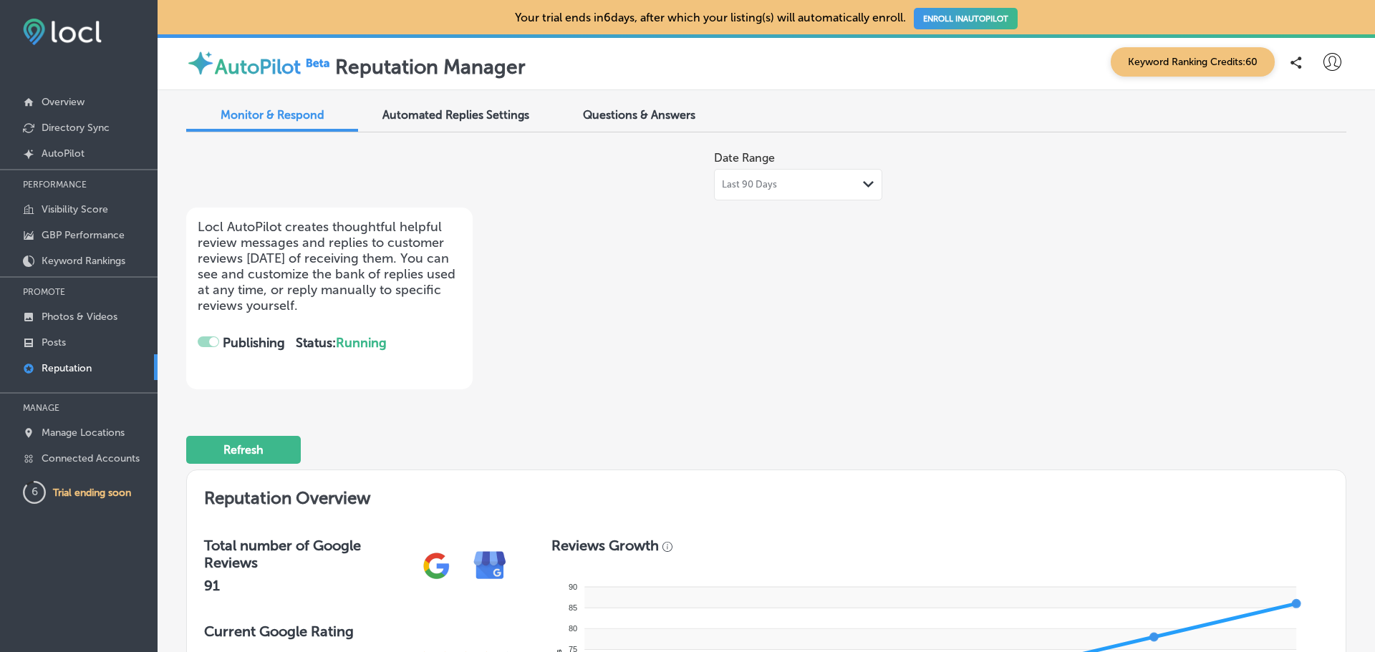
checkbox input "false"
click at [466, 112] on span "Automated Replies Settings" at bounding box center [455, 115] width 147 height 14
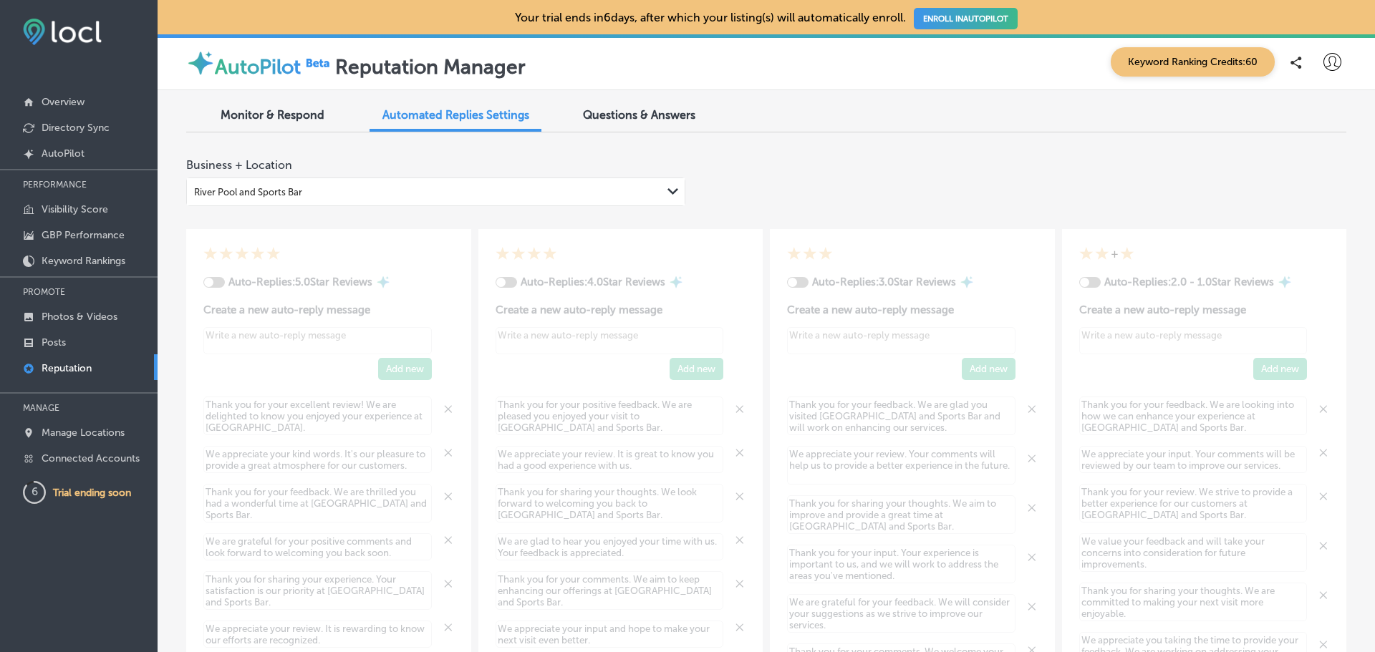
click at [256, 116] on span "Monitor & Respond" at bounding box center [273, 115] width 104 height 14
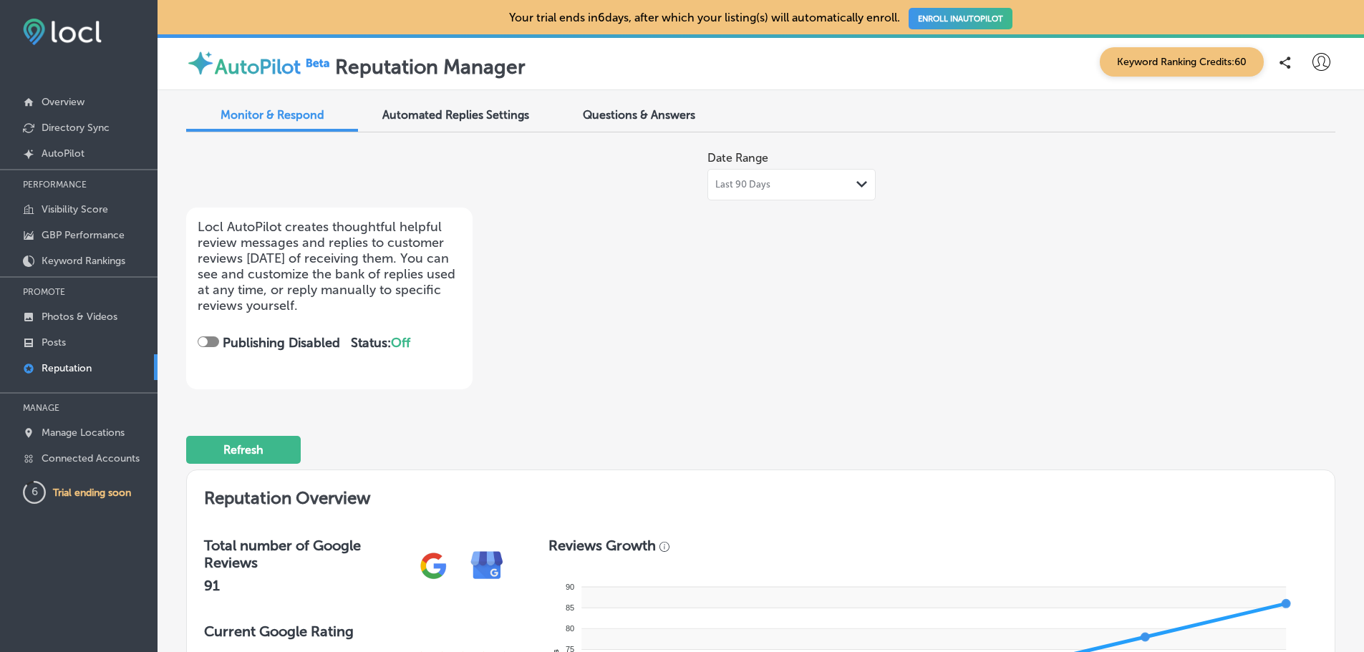
click at [206, 336] on div "Publishing Disabled" at bounding box center [269, 343] width 143 height 16
click at [218, 344] on div at bounding box center [208, 342] width 21 height 11
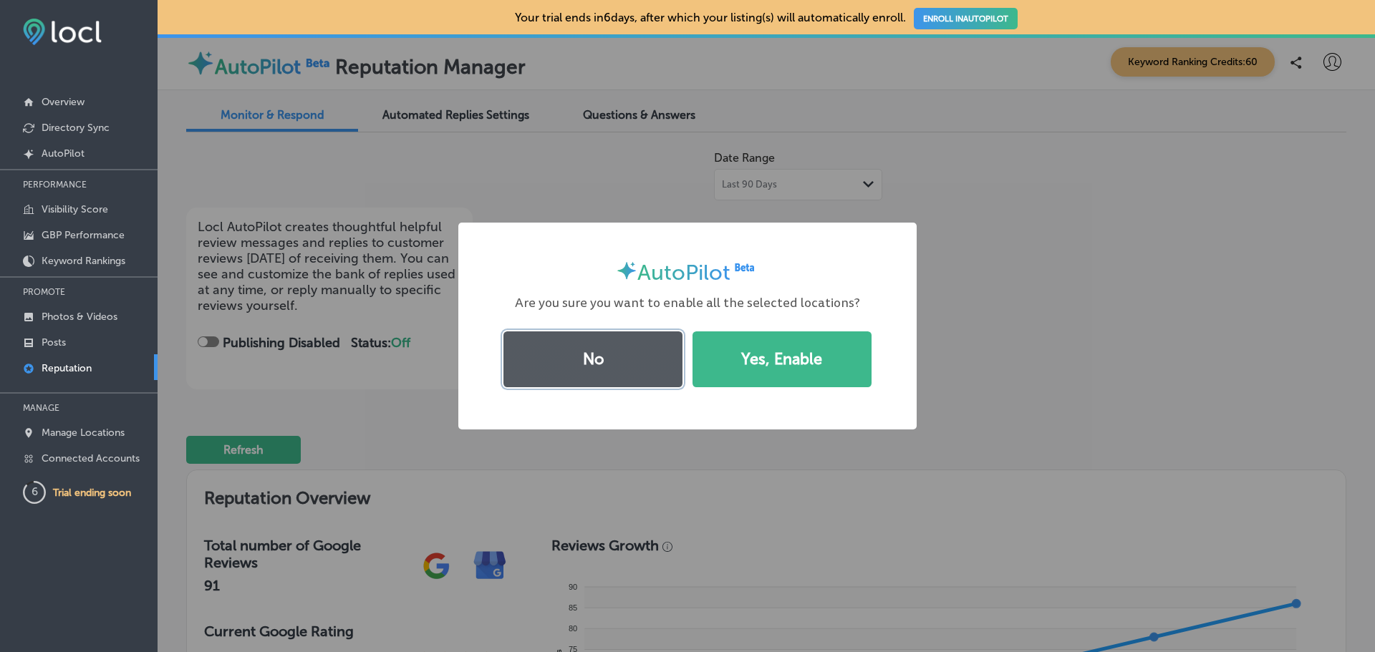
click at [627, 372] on button "No" at bounding box center [592, 360] width 179 height 56
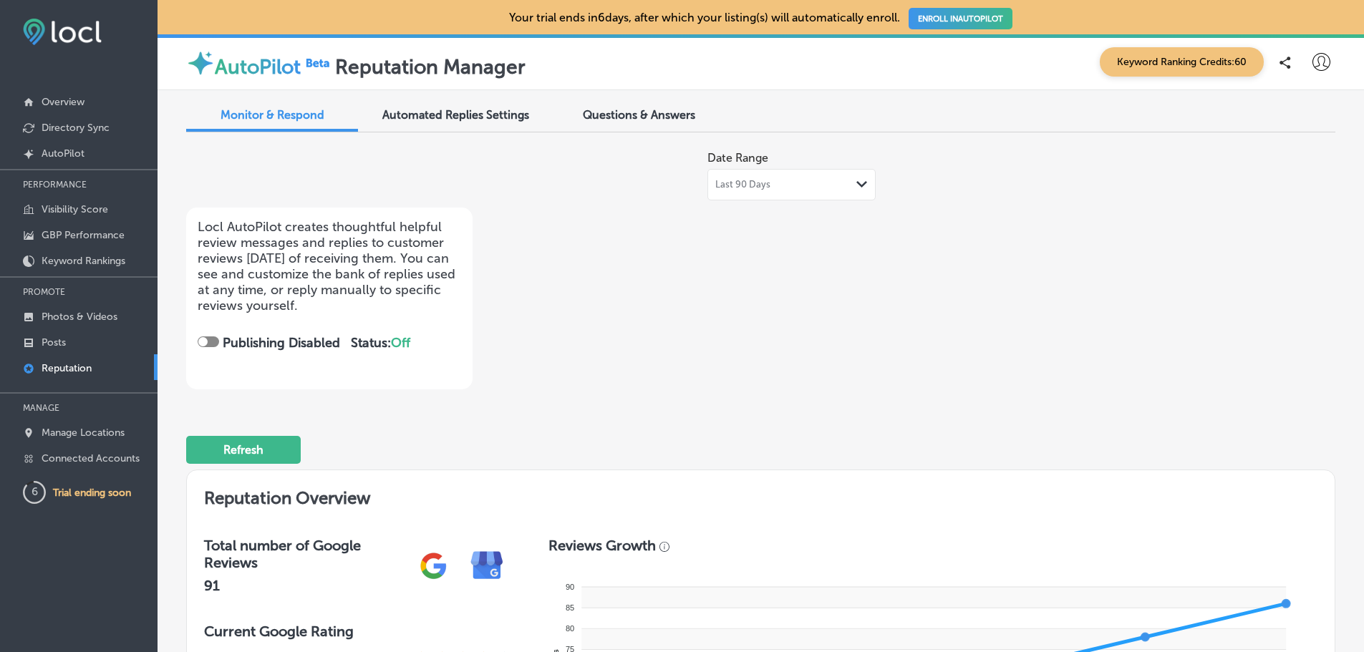
drag, startPoint x: 630, startPoint y: 92, endPoint x: 632, endPoint y: 117, distance: 25.9
click at [632, 117] on span "Questions & Answers" at bounding box center [639, 115] width 112 height 14
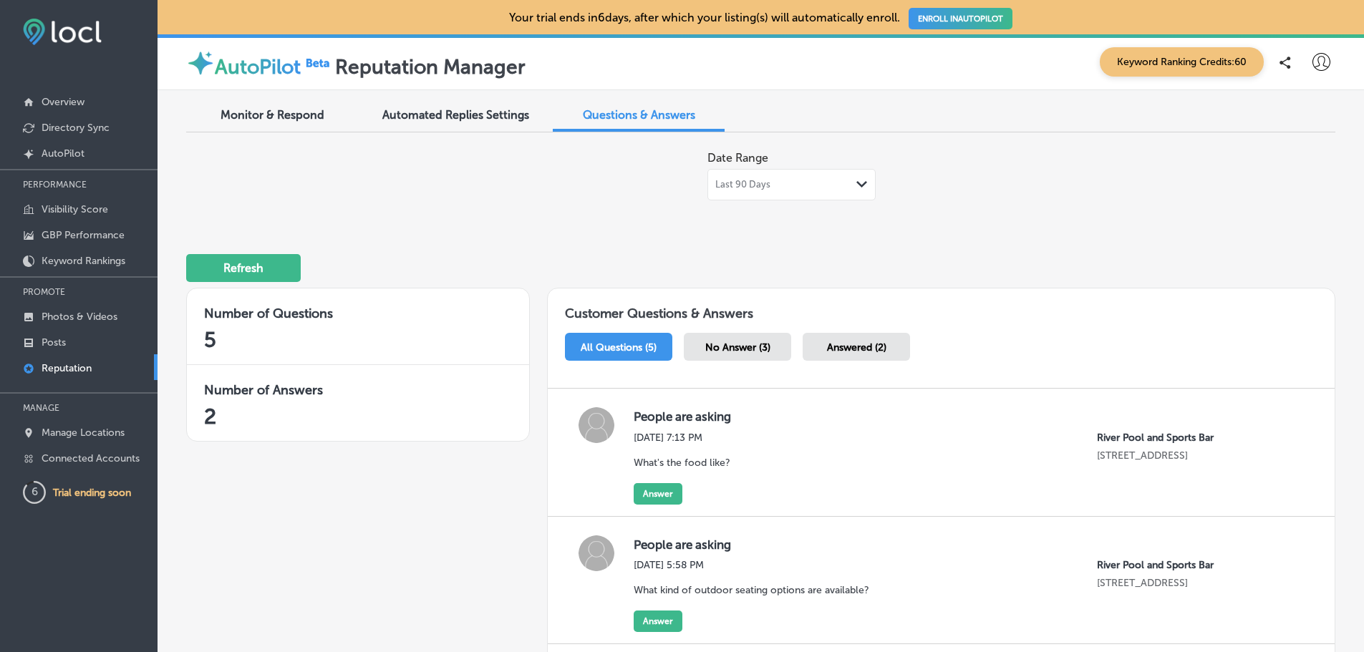
click at [421, 113] on span "Automated Replies Settings" at bounding box center [455, 115] width 147 height 14
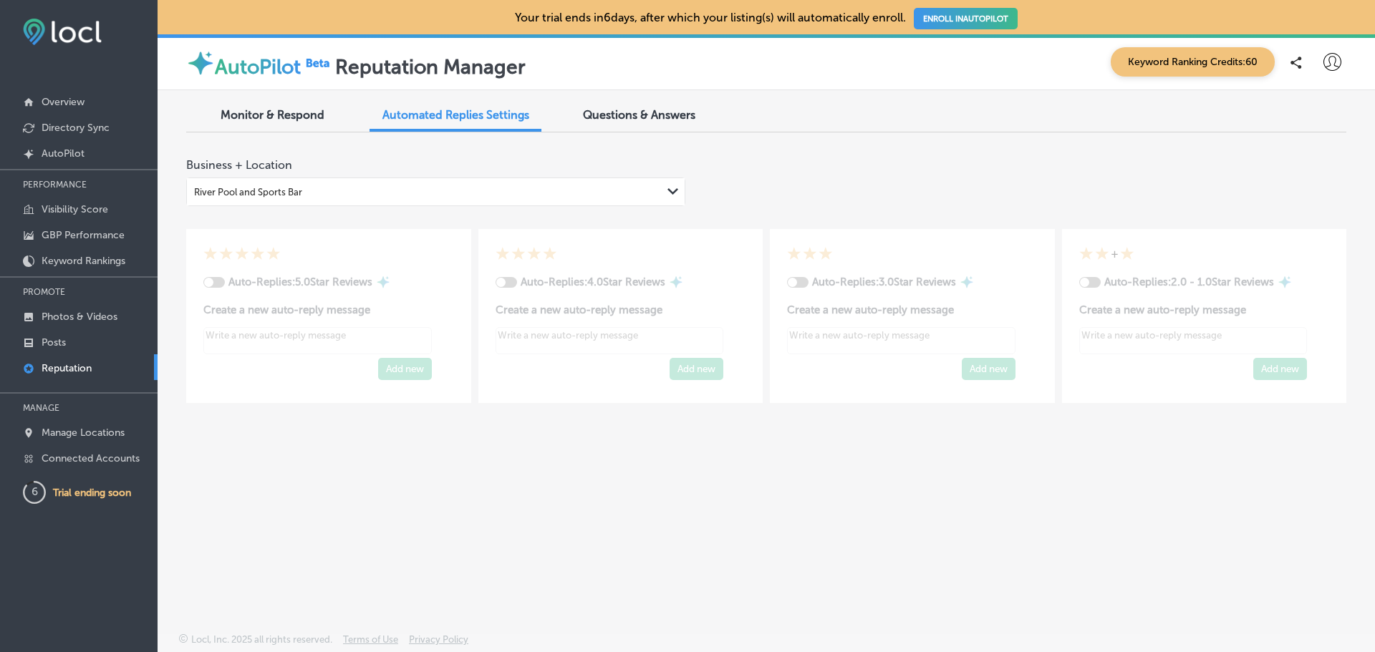
type textarea "x"
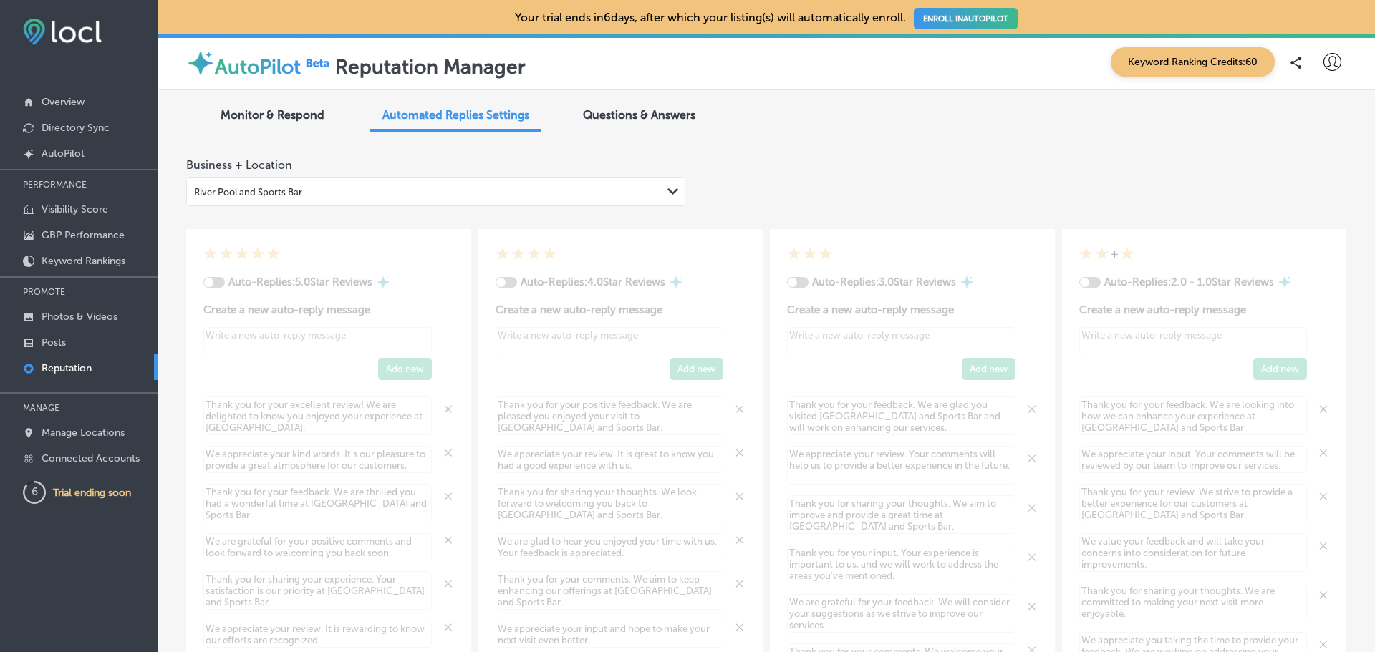
click at [278, 110] on span "Monitor & Respond" at bounding box center [273, 115] width 104 height 14
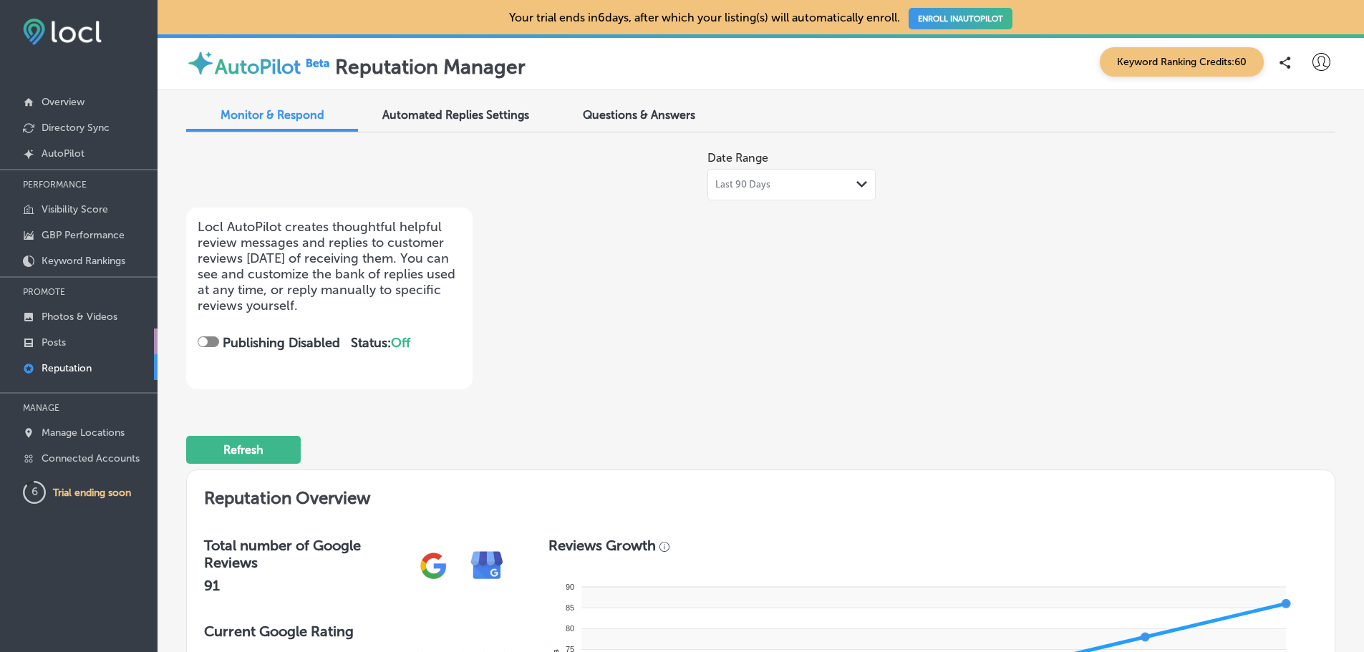
click at [74, 344] on link "Posts" at bounding box center [79, 342] width 158 height 26
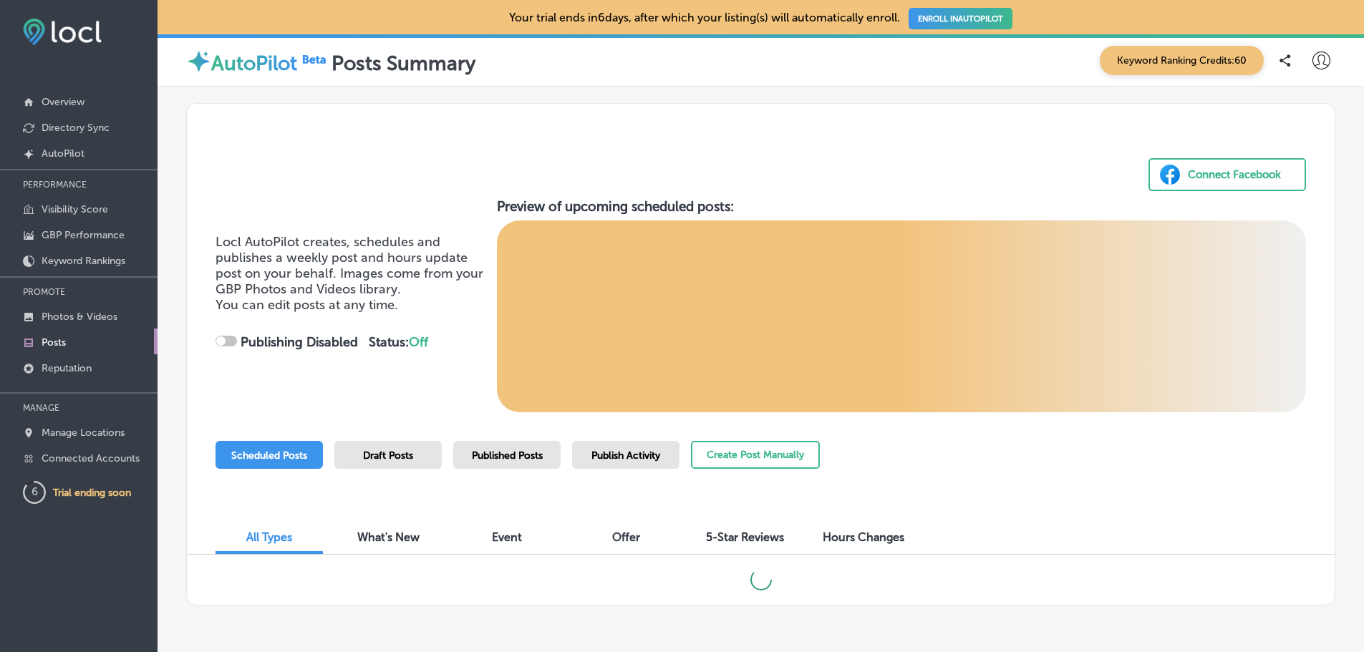
checkbox input "true"
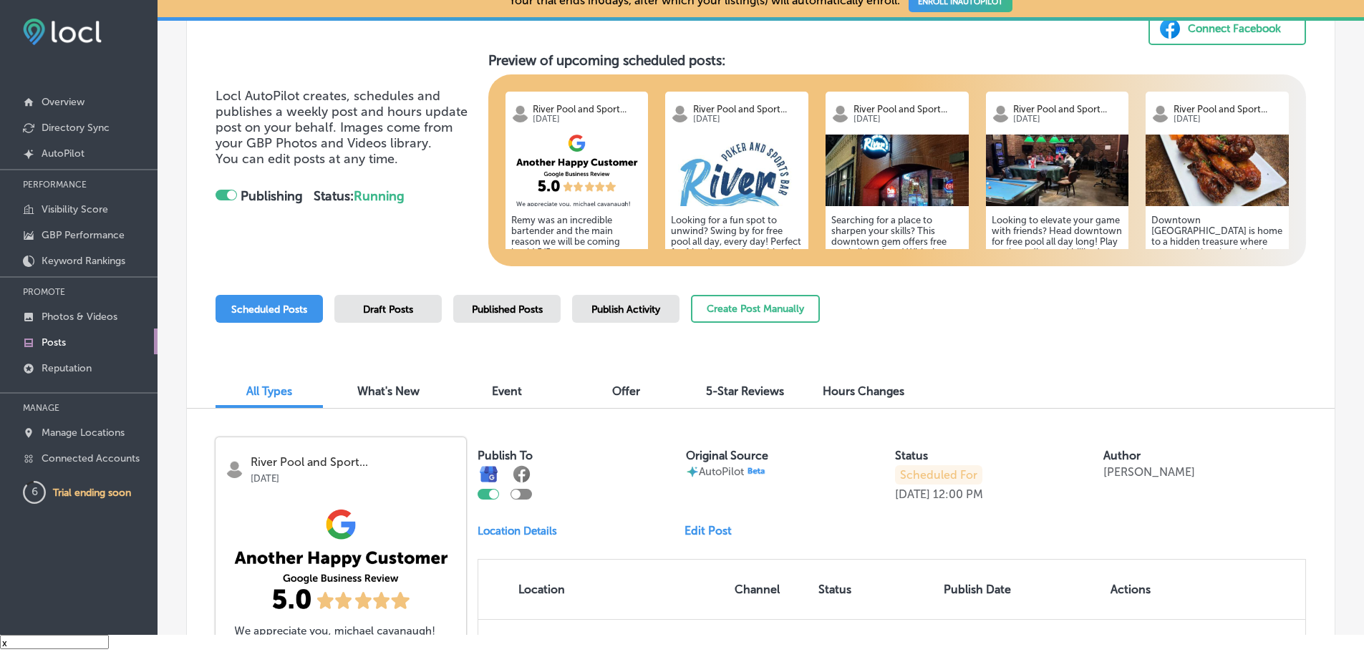
scroll to position [122, 0]
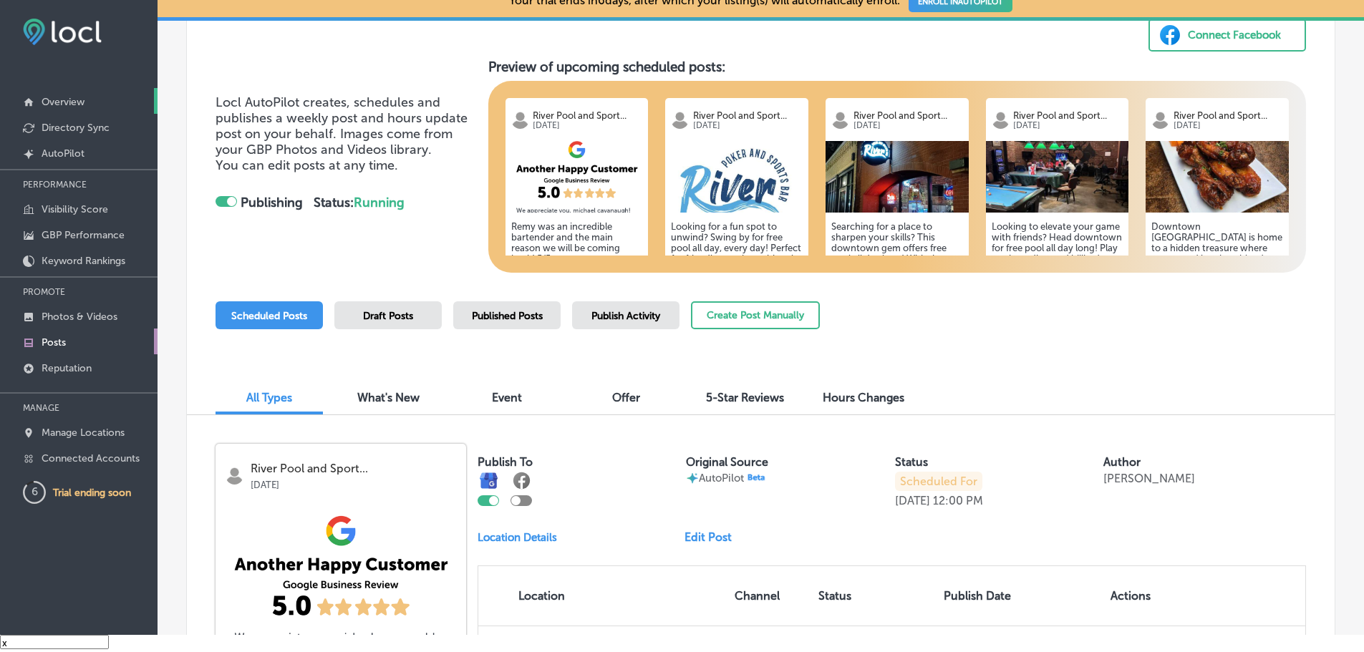
click at [59, 100] on p "Overview" at bounding box center [63, 102] width 43 height 12
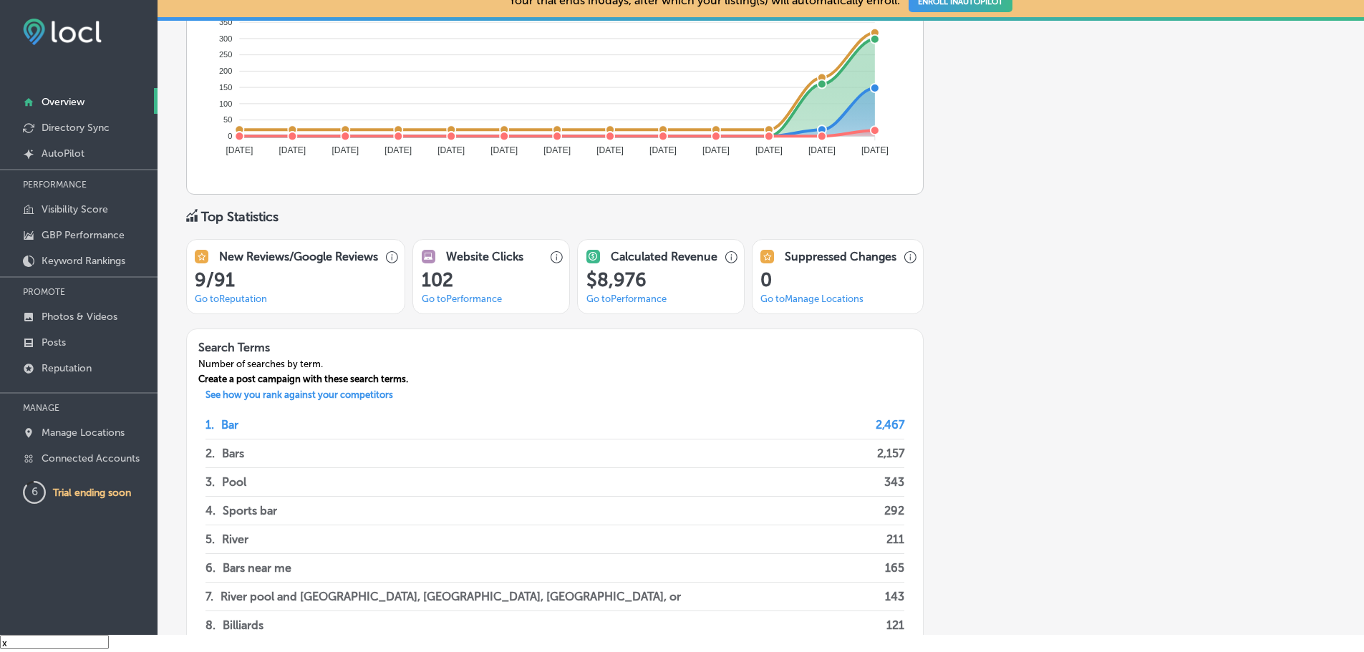
scroll to position [1006, 0]
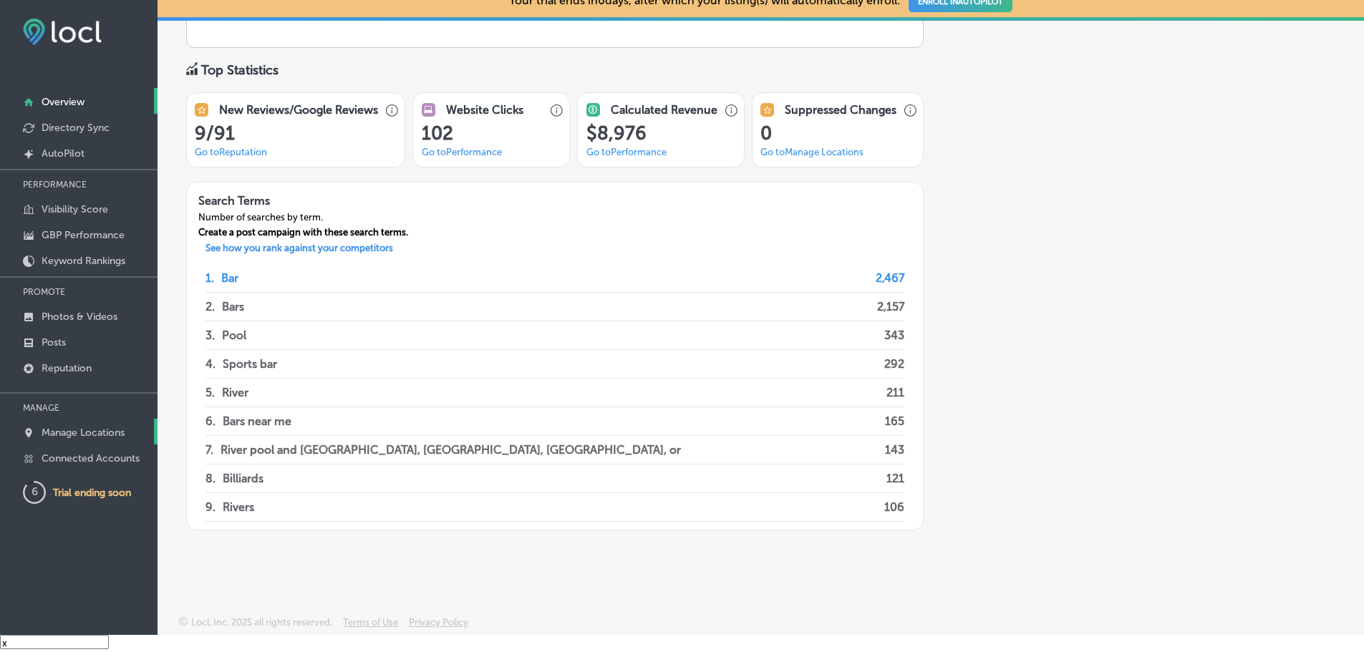
click at [71, 434] on p "Manage Locations" at bounding box center [83, 433] width 83 height 12
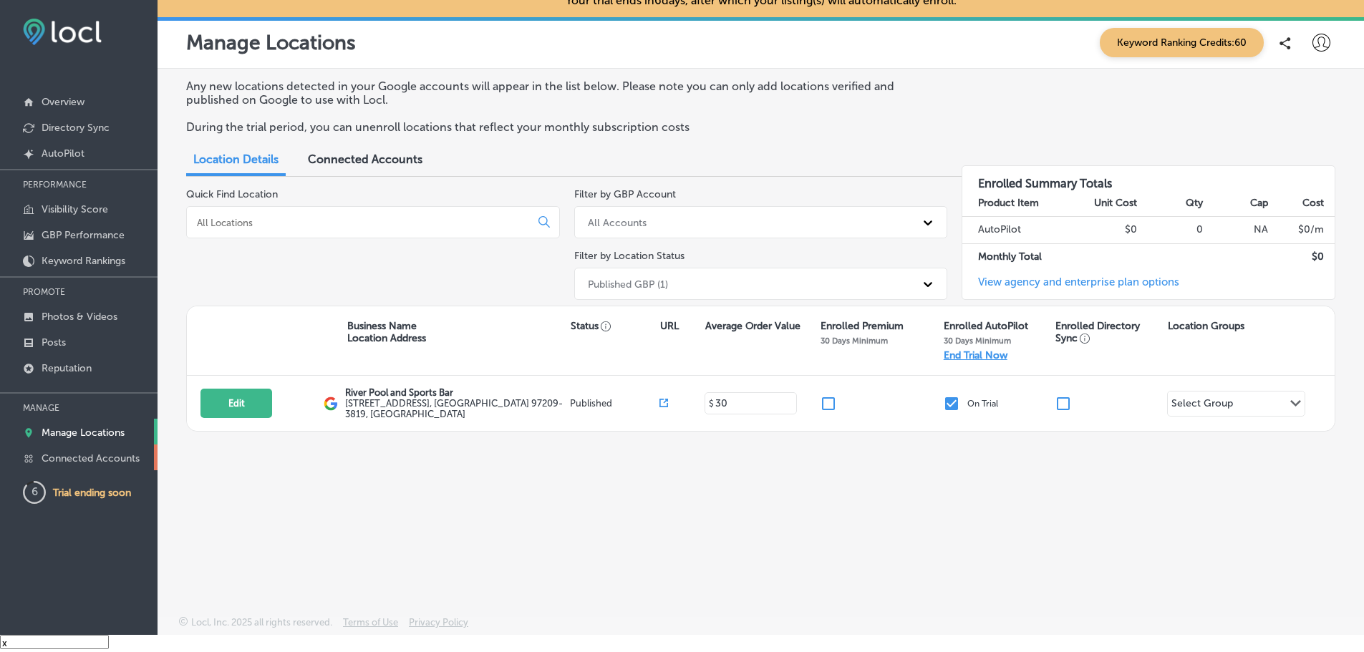
click at [85, 460] on p "Connected Accounts" at bounding box center [91, 459] width 98 height 12
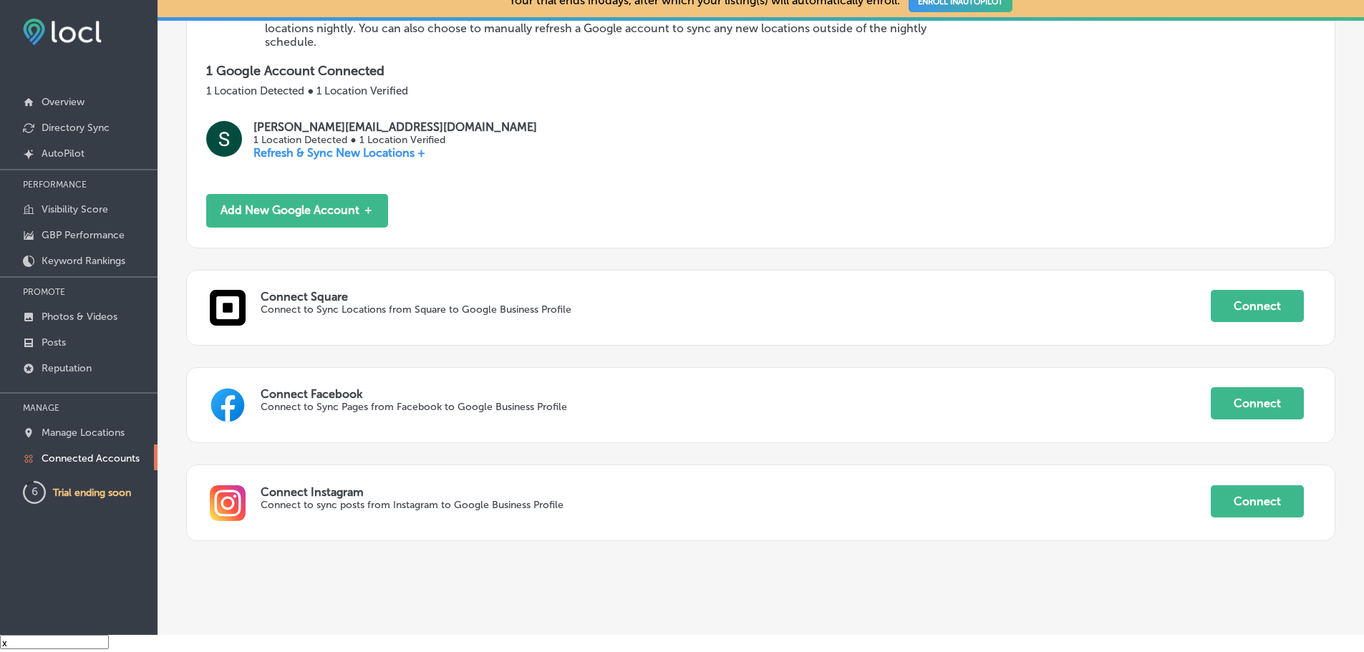
scroll to position [284, 0]
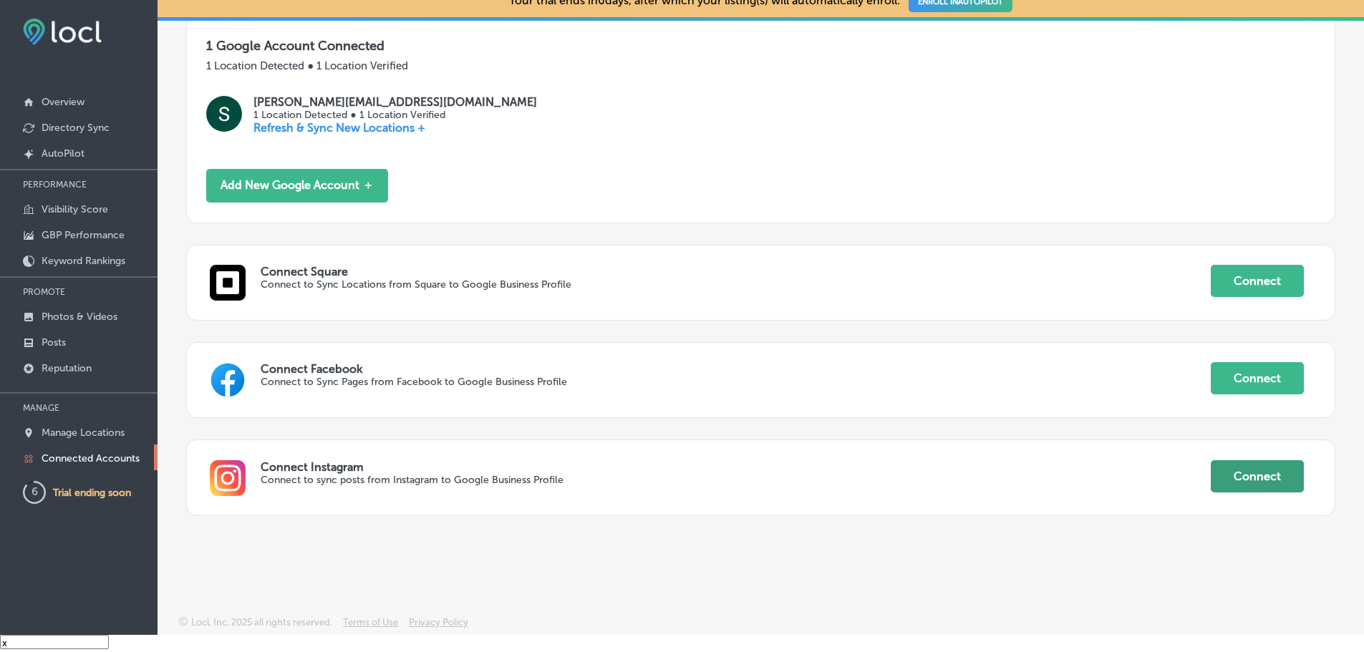
click at [1254, 471] on button "Connect" at bounding box center [1257, 476] width 93 height 32
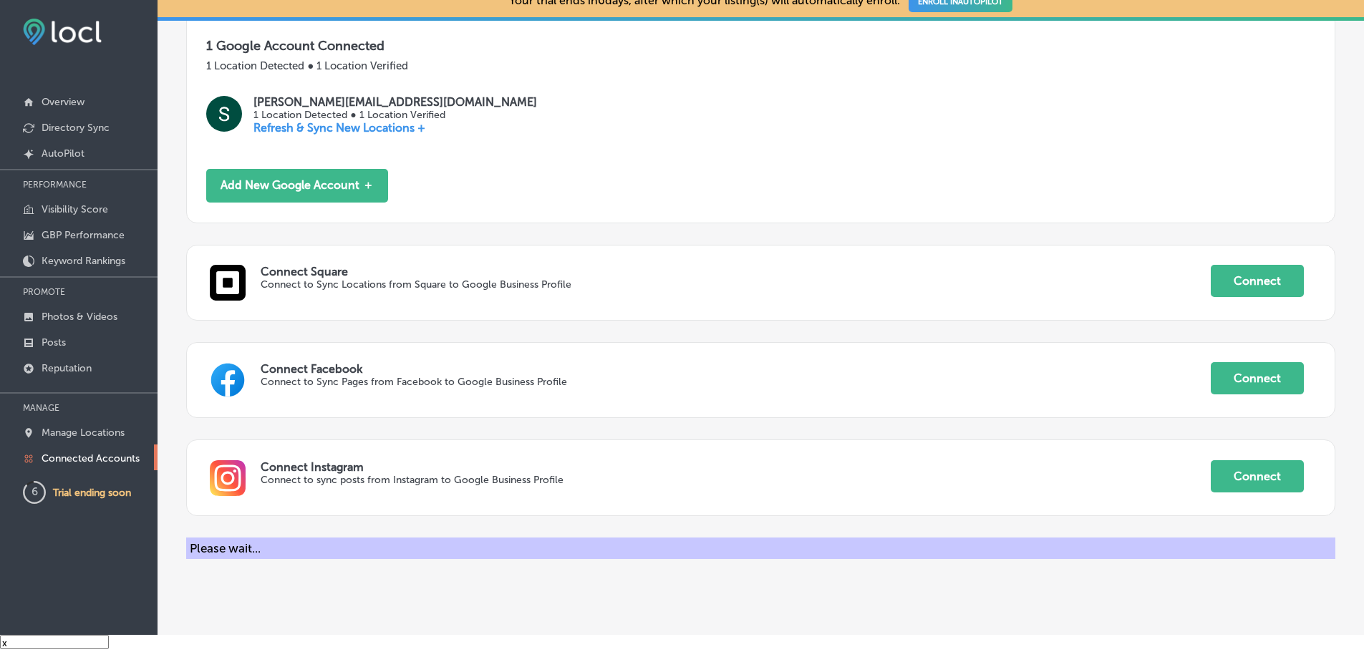
scroll to position [305, 0]
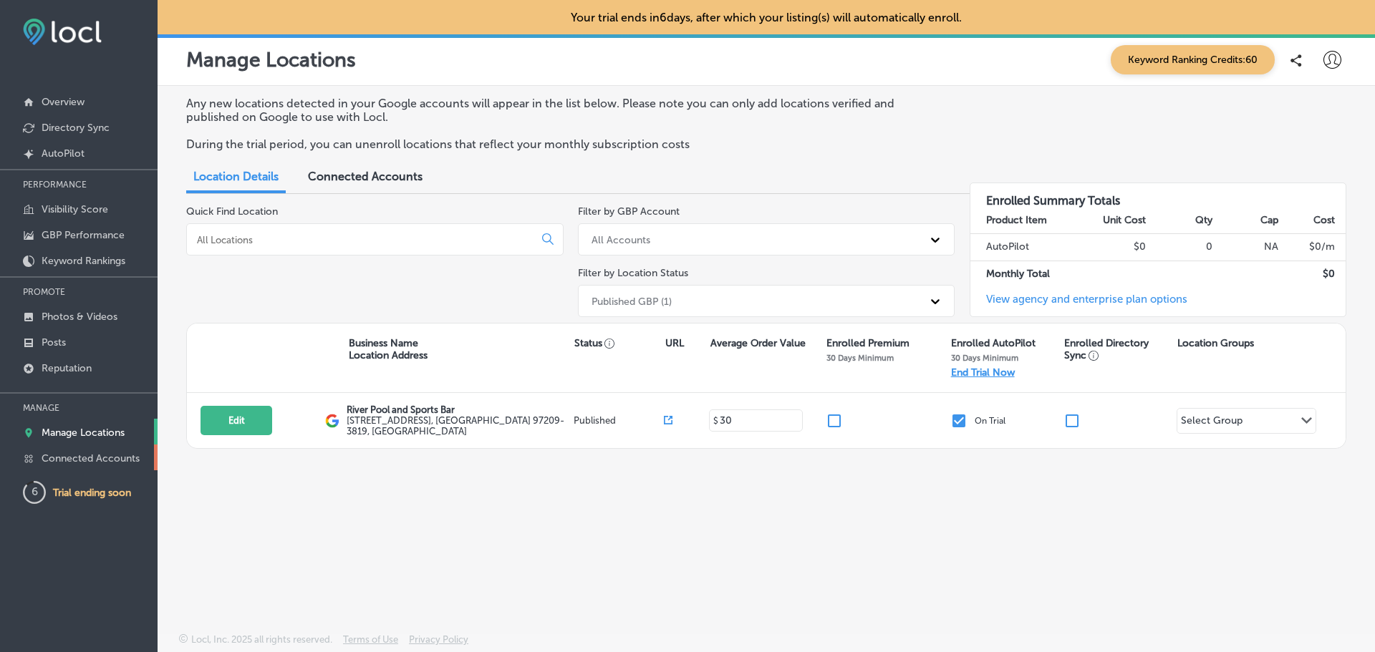
click at [100, 456] on p "Connected Accounts" at bounding box center [91, 459] width 98 height 12
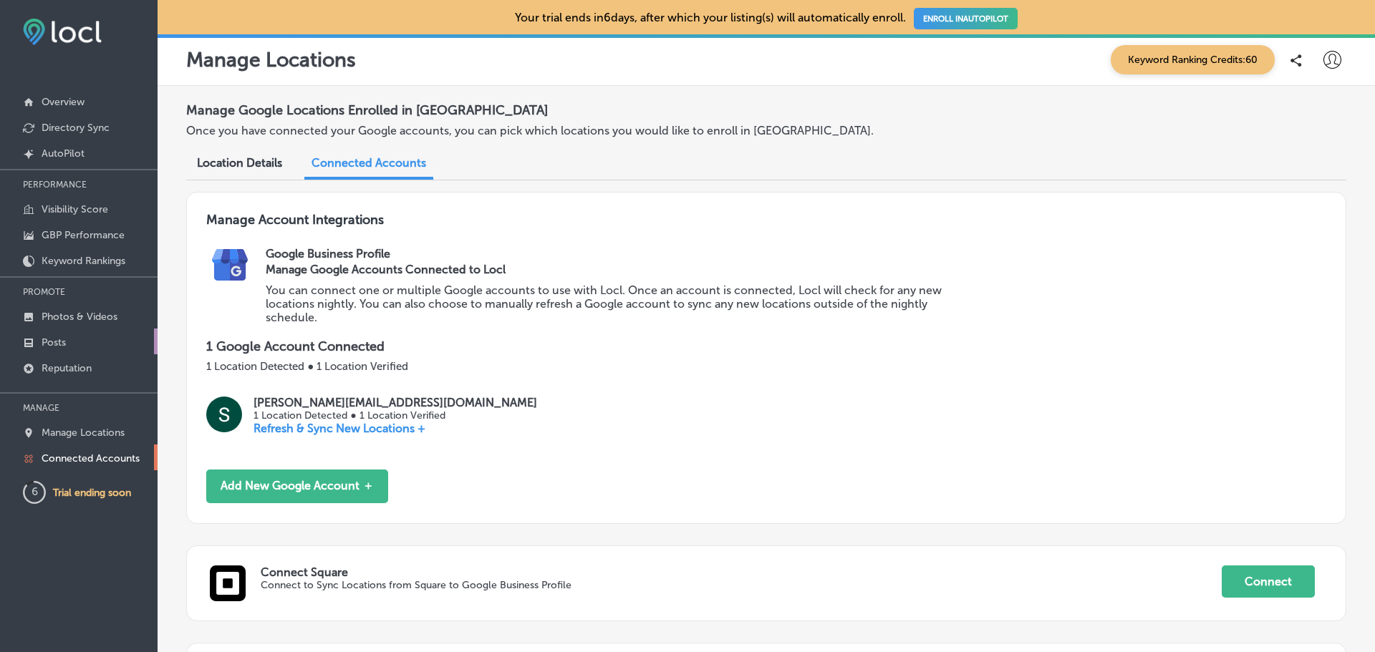
click at [66, 334] on link "Posts" at bounding box center [79, 342] width 158 height 26
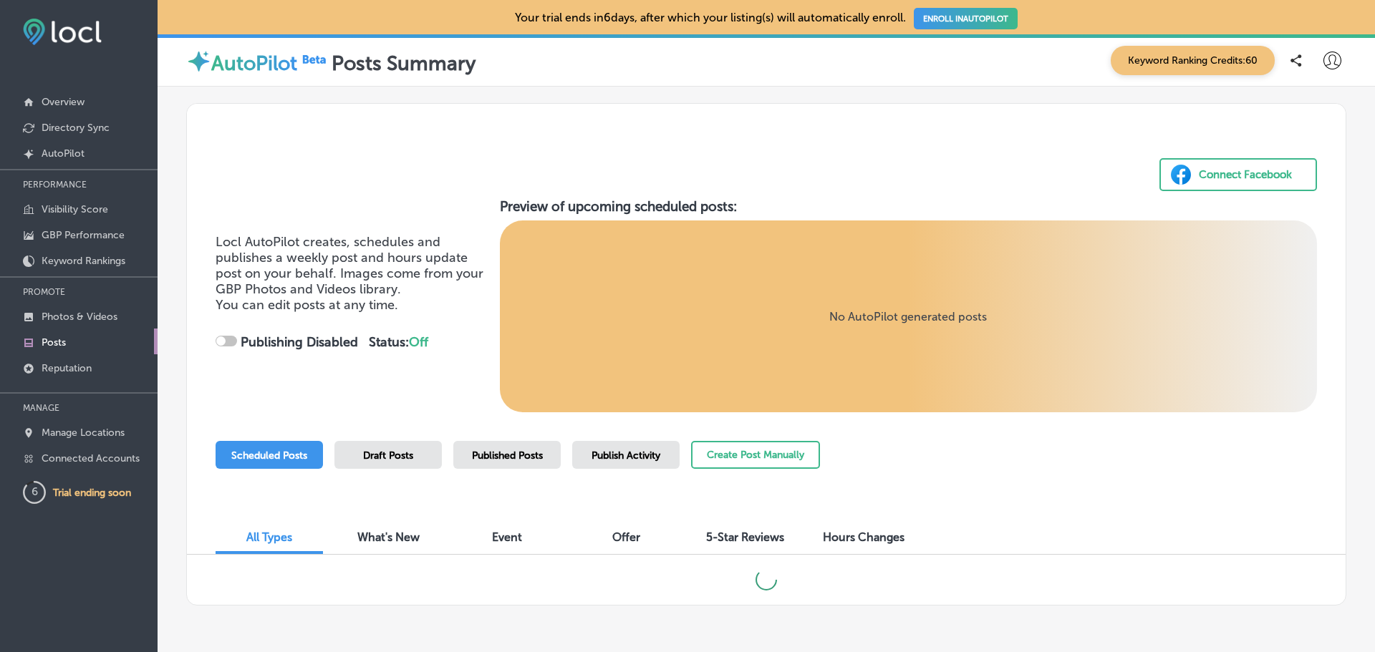
scroll to position [51, 0]
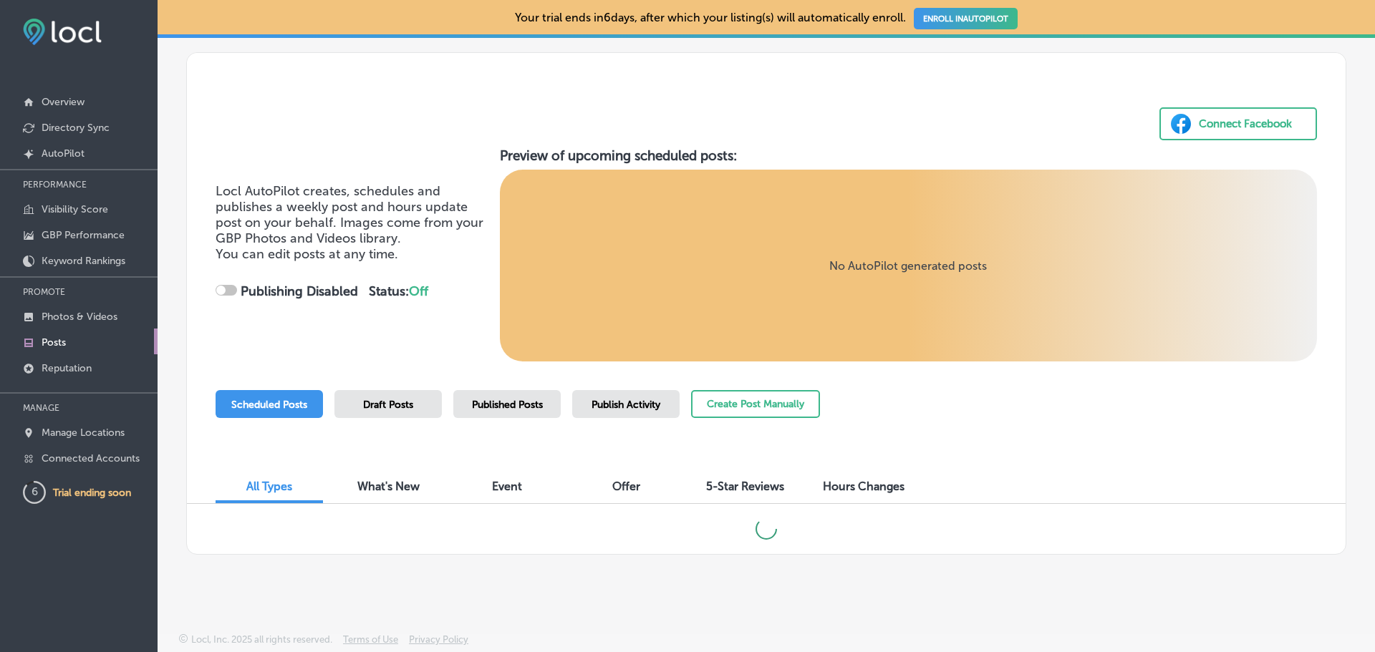
checkbox input "true"
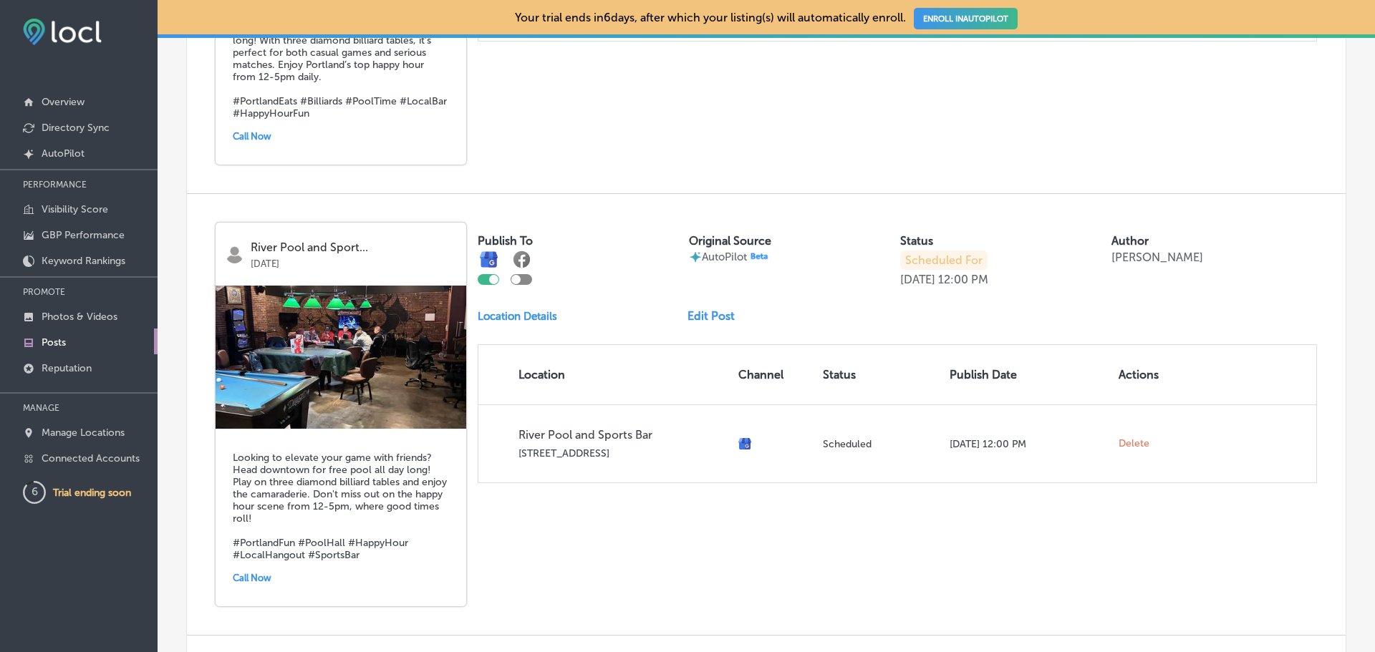
scroll to position [1626, 0]
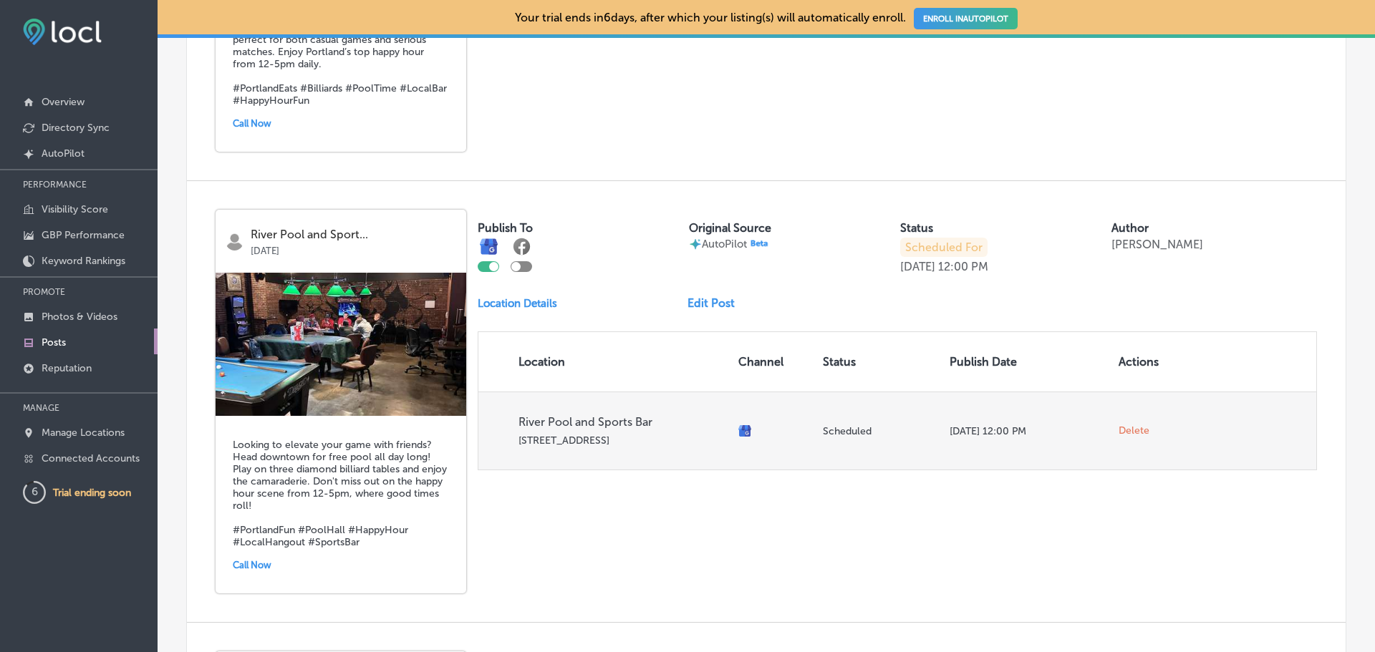
click at [1122, 438] on span "Delete" at bounding box center [1134, 431] width 31 height 13
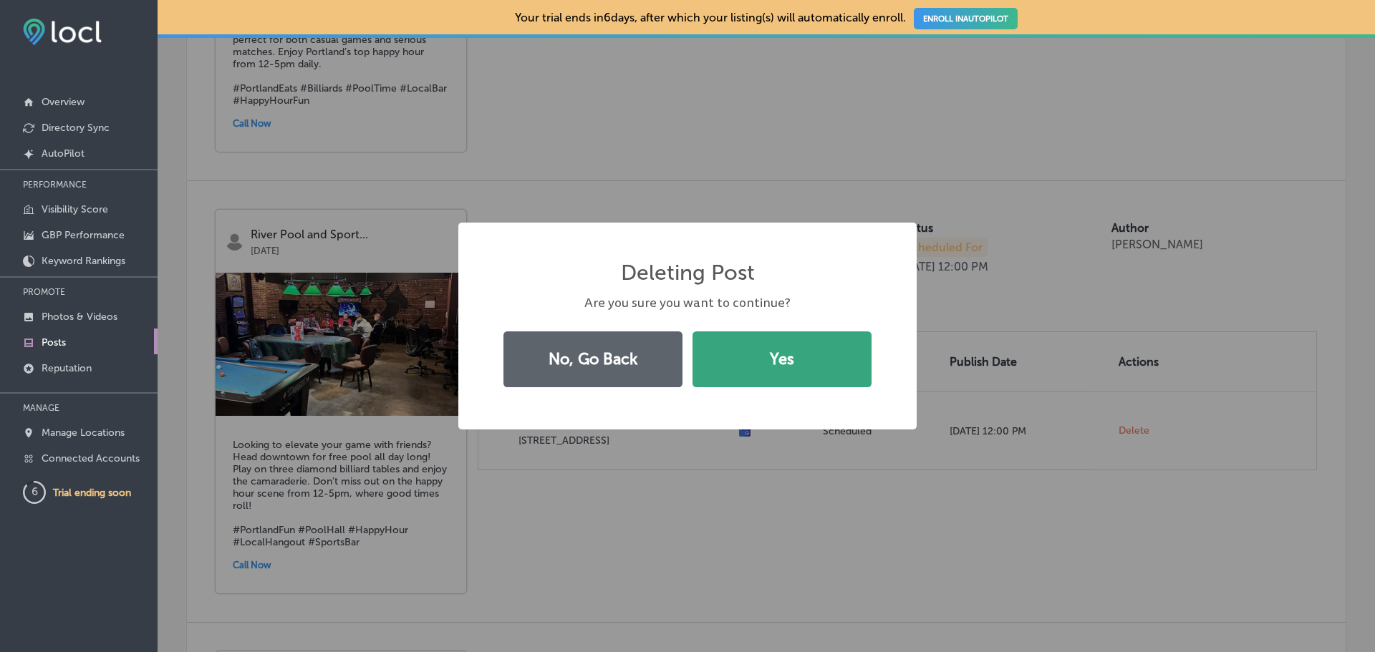
click at [794, 371] on button "Yes" at bounding box center [782, 360] width 179 height 56
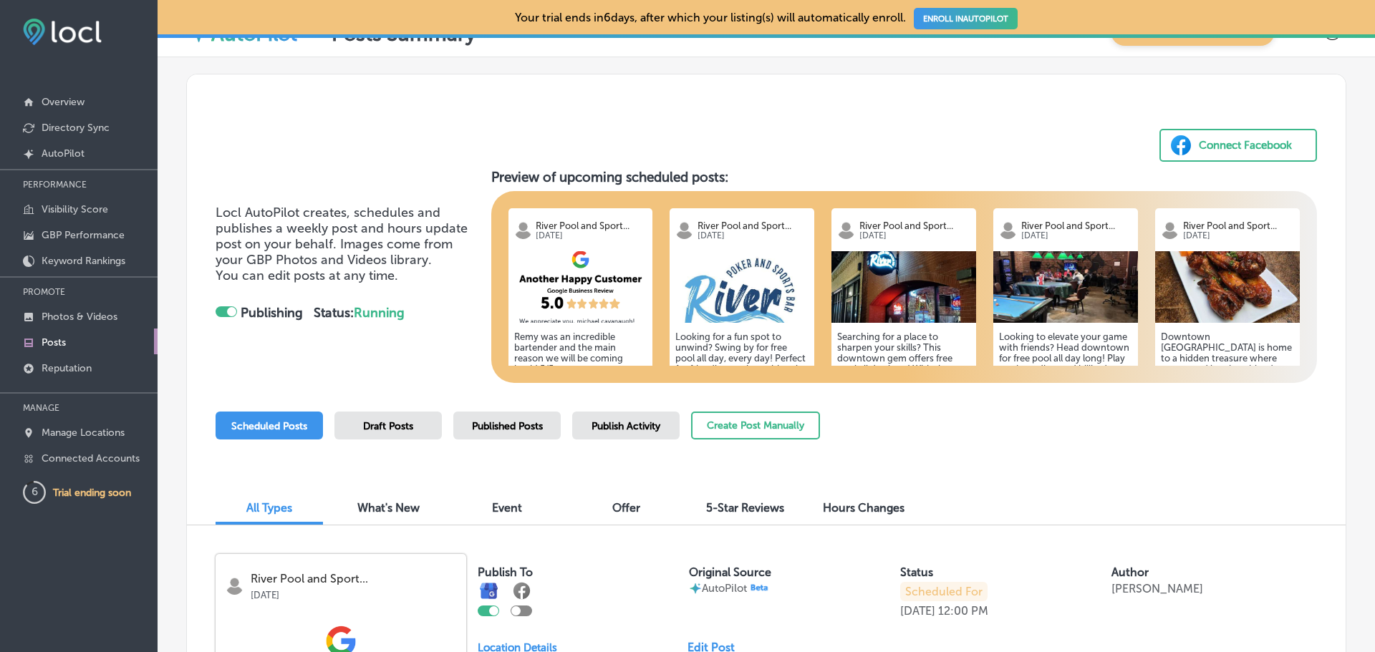
scroll to position [0, 0]
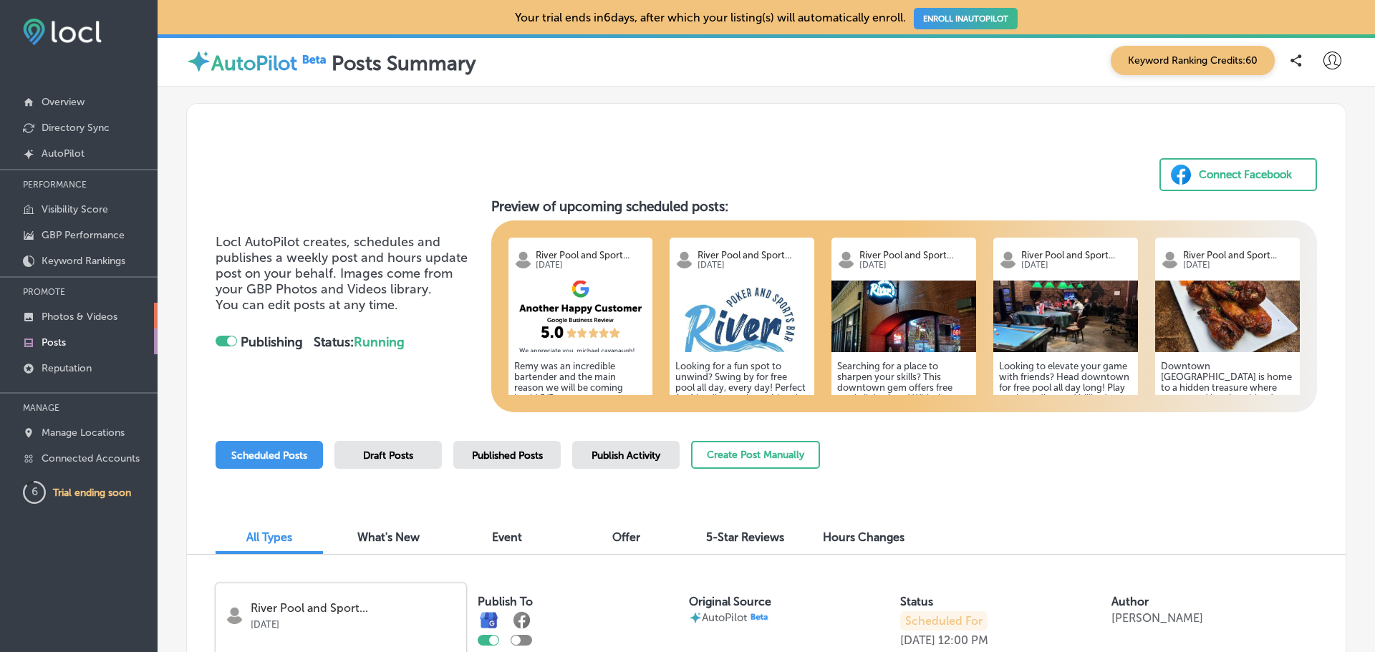
click at [105, 314] on p "Photos & Videos" at bounding box center [80, 317] width 76 height 12
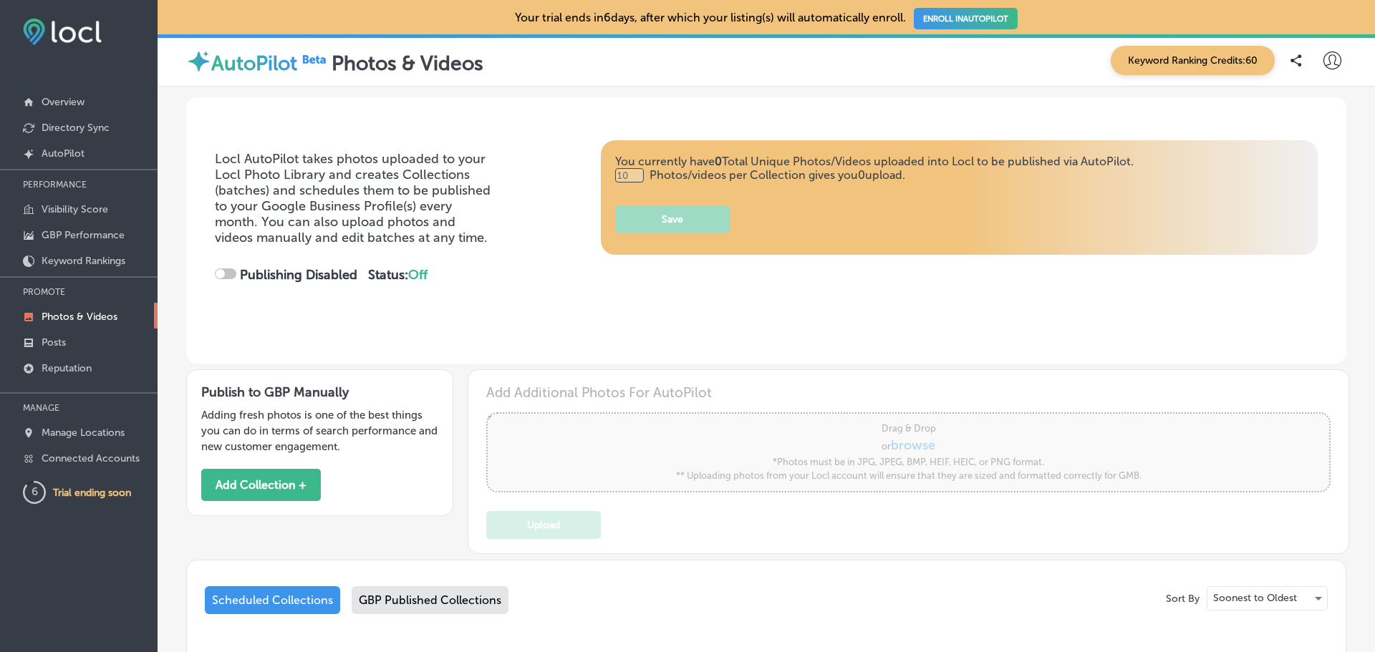
type input "0"
checkbox input "true"
type input "5"
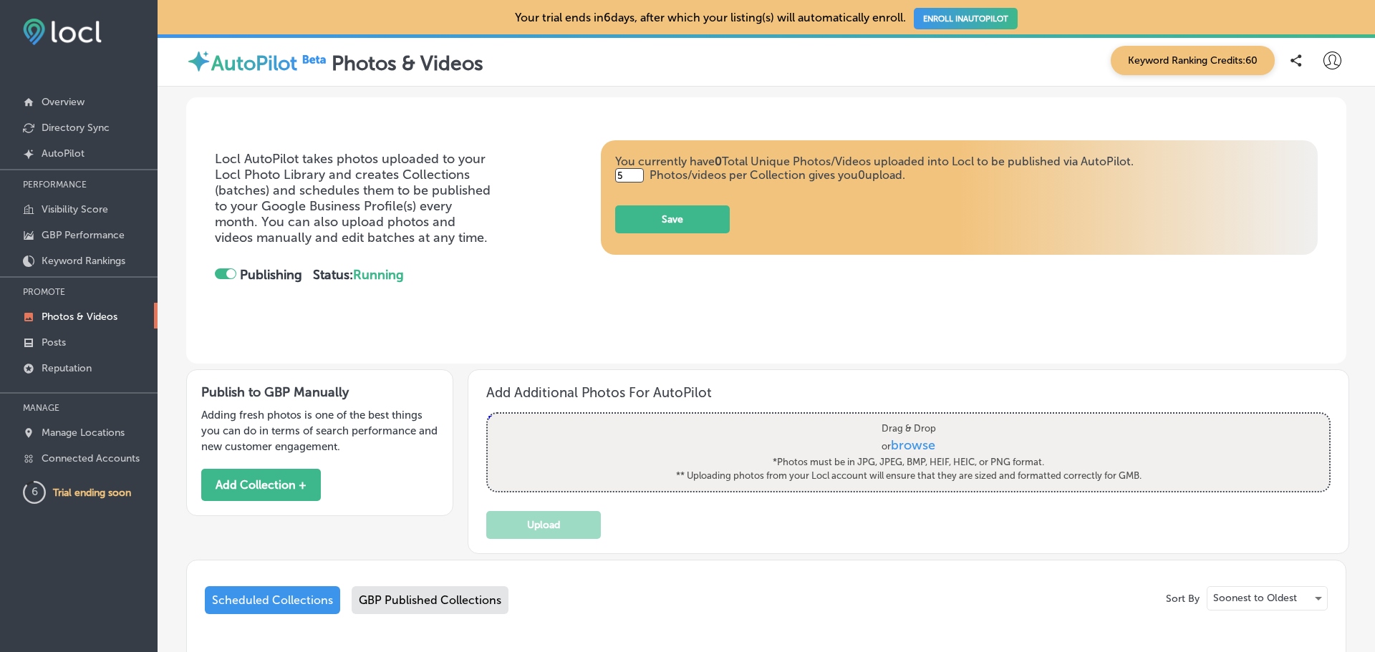
click at [911, 440] on span "browse" at bounding box center [913, 446] width 44 height 16
click at [911, 418] on input "Drag & Drop or browse *Photos must be in JPG, JPEG, BMP, HEIF, HEIC, or PNG for…" at bounding box center [909, 416] width 842 height 4
type input "C:\fakepath\RiverBar_HalfCircleWhite (1).png"
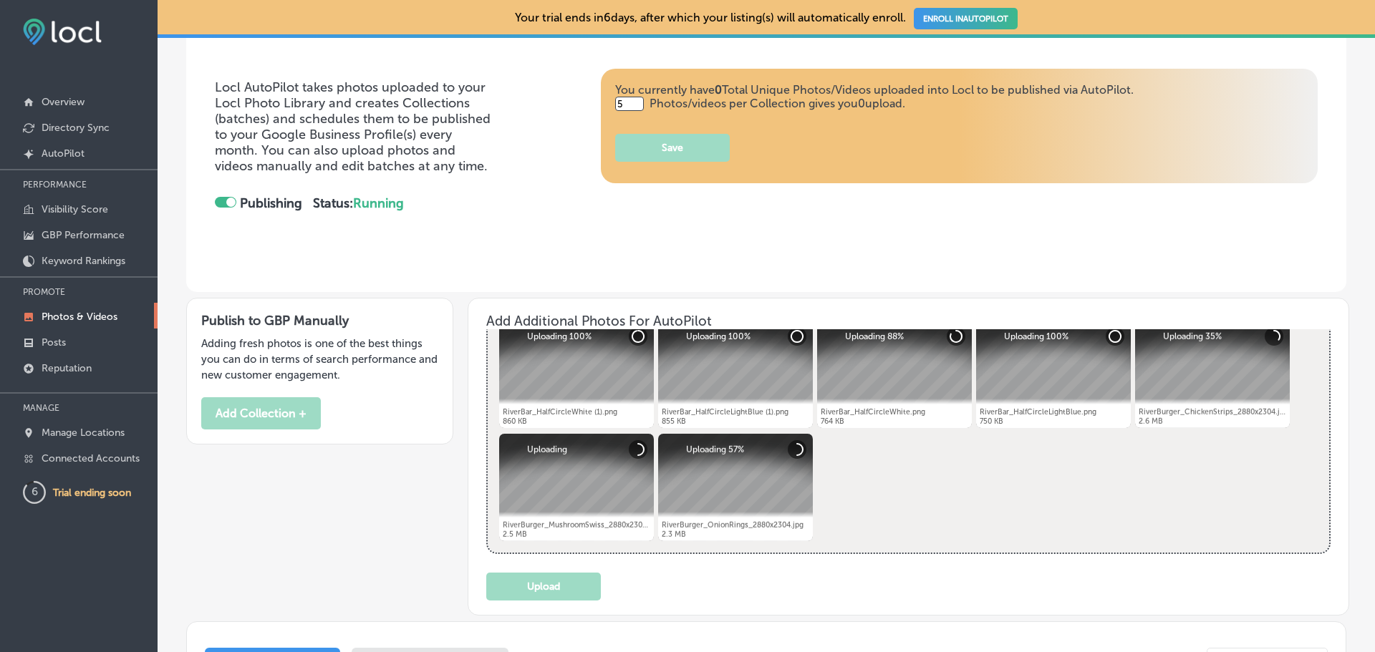
scroll to position [143, 0]
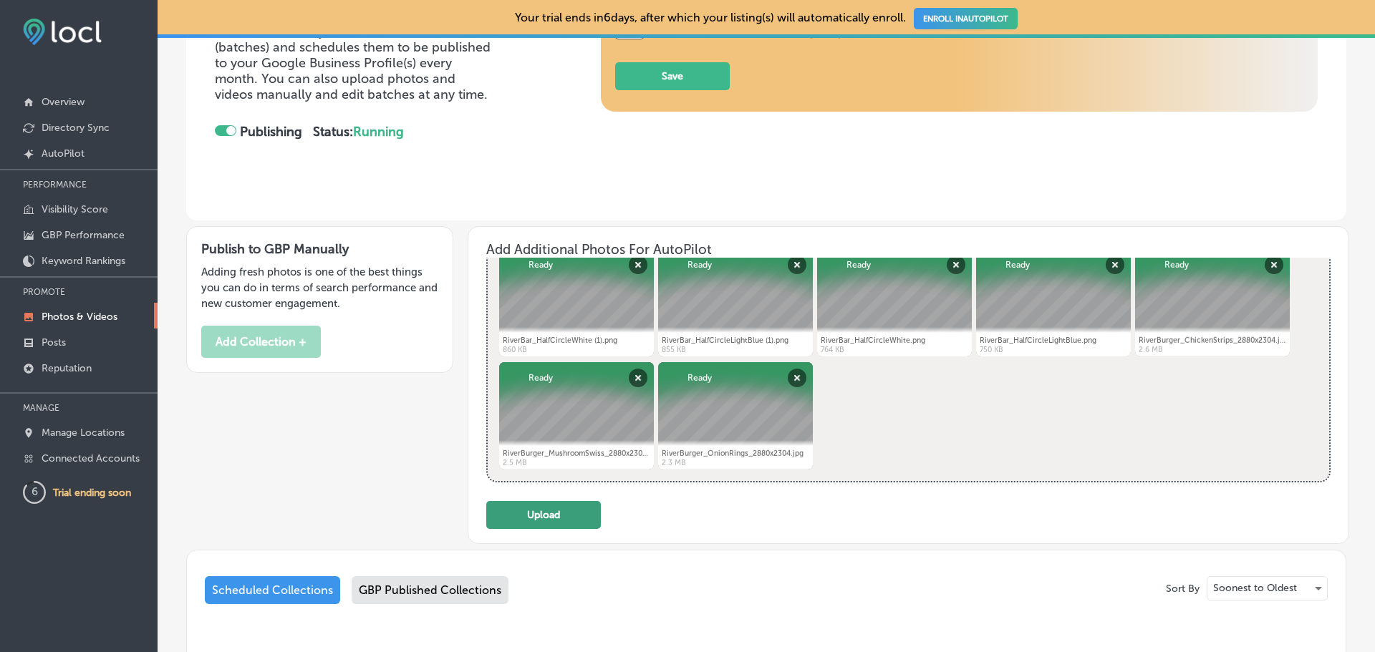
click at [540, 511] on button "Upload" at bounding box center [543, 515] width 115 height 28
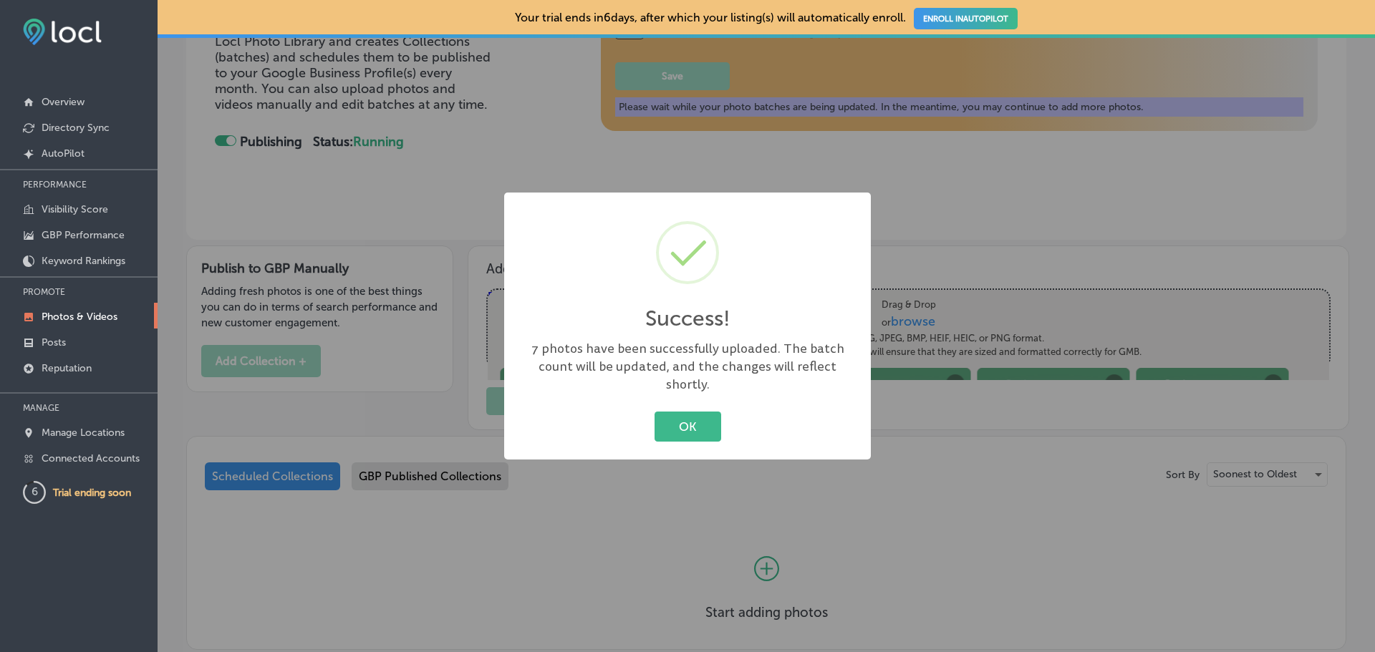
scroll to position [0, 0]
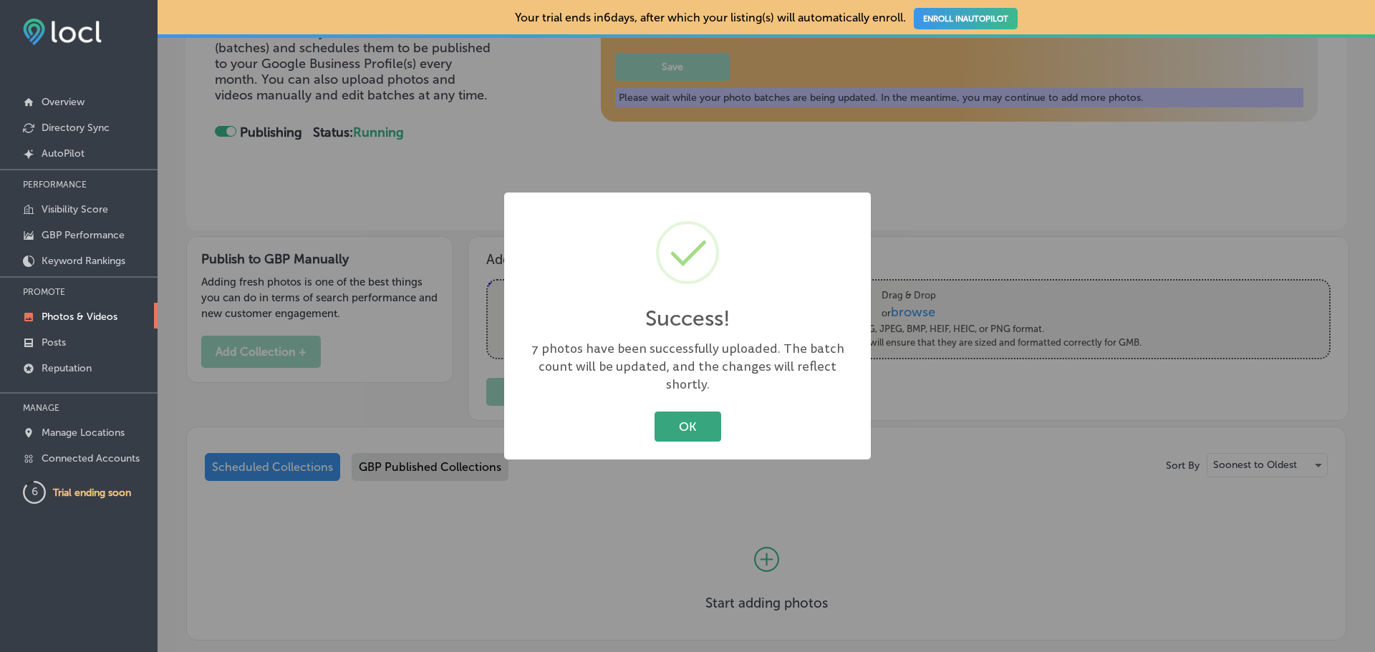
click at [697, 419] on button "OK" at bounding box center [688, 426] width 67 height 29
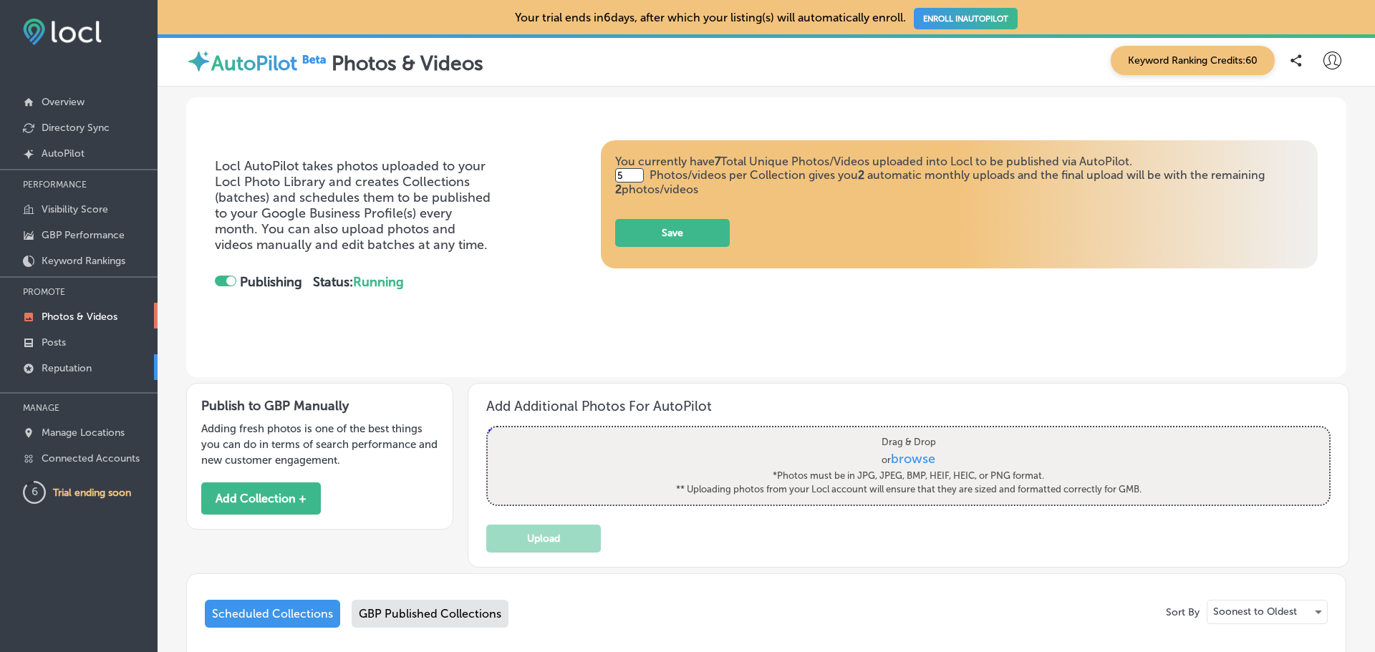
click at [69, 370] on p "Reputation" at bounding box center [67, 368] width 50 height 12
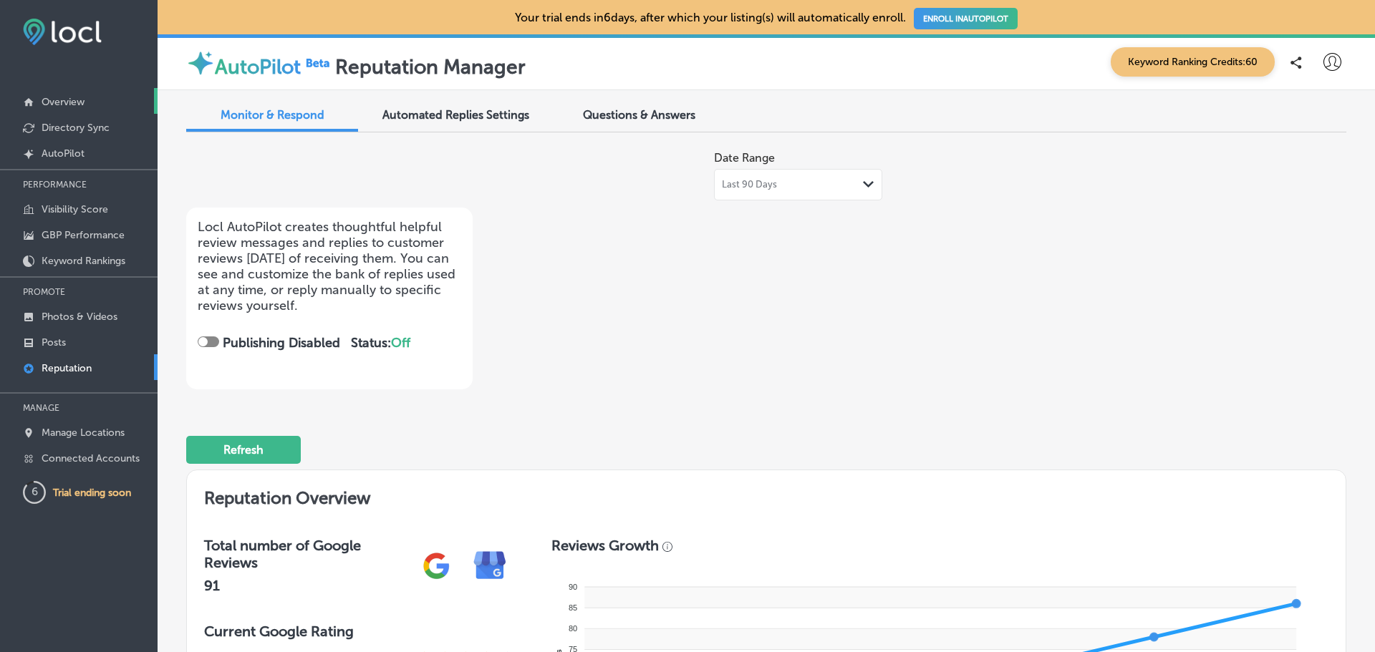
click at [62, 93] on link "Overview" at bounding box center [79, 101] width 158 height 26
